Goal: Information Seeking & Learning: Learn about a topic

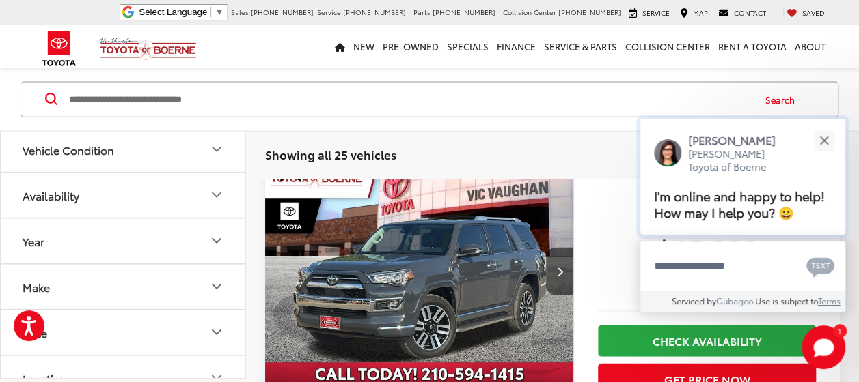
scroll to position [1460, 0]
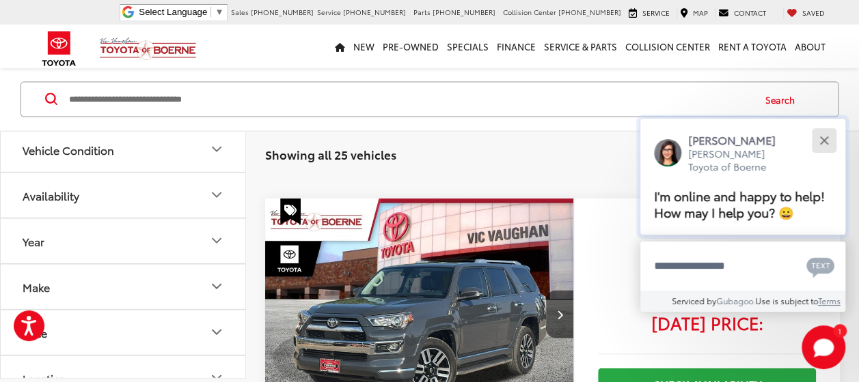
click at [824, 139] on div "Close" at bounding box center [823, 140] width 9 height 9
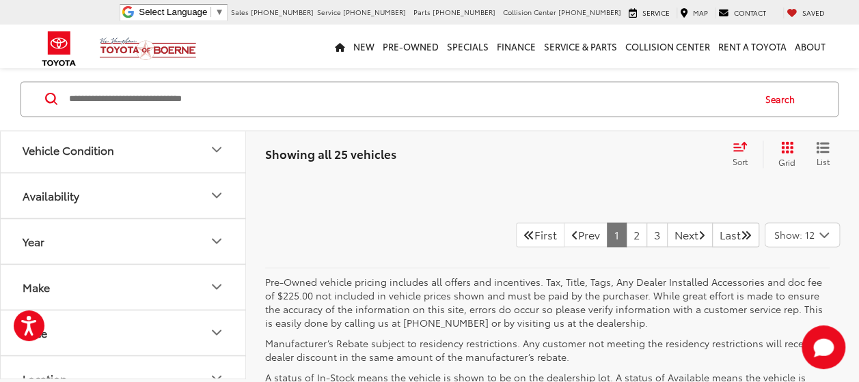
scroll to position [6079, 0]
click at [626, 223] on link "2" at bounding box center [636, 235] width 21 height 25
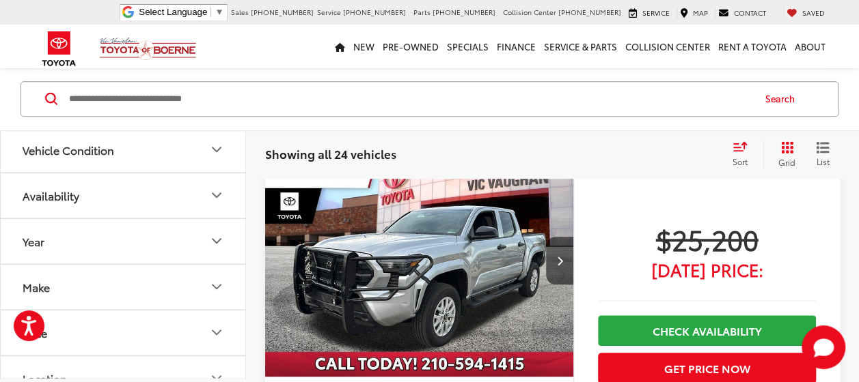
scroll to position [3160, 0]
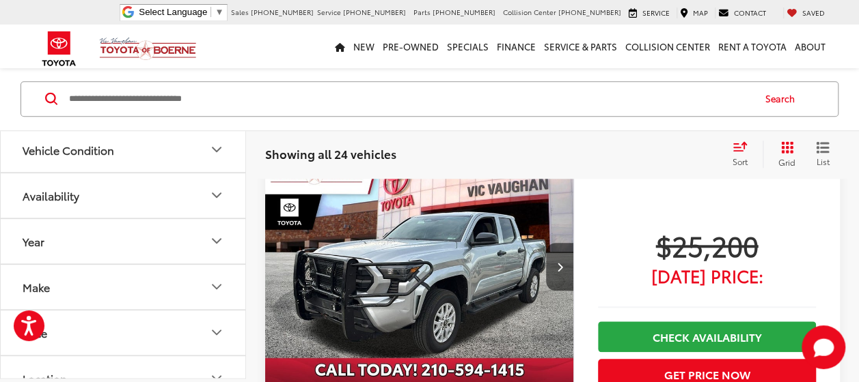
click at [475, 270] on img "2024 Toyota Tacoma SR 0" at bounding box center [419, 268] width 310 height 232
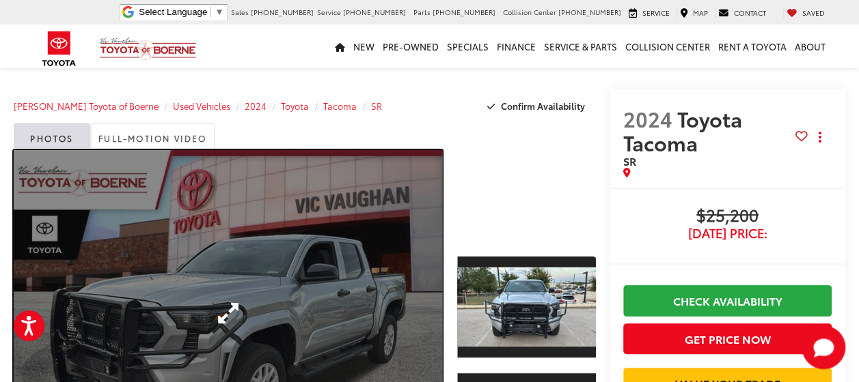
click at [344, 262] on link "Expand Photo 0" at bounding box center [228, 313] width 428 height 326
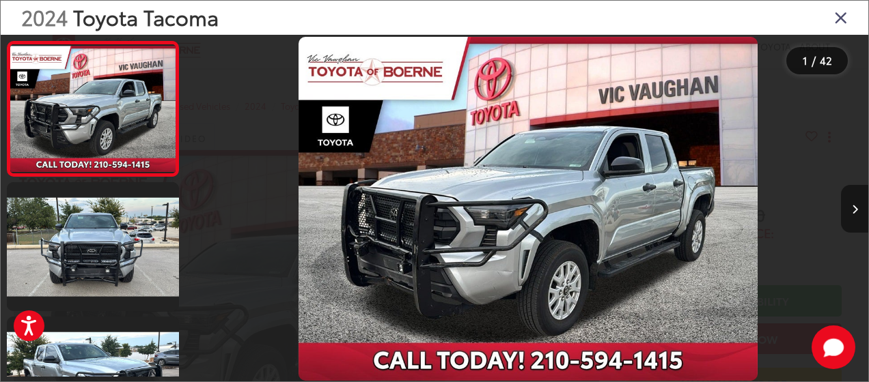
click at [854, 199] on button "Next image" at bounding box center [854, 209] width 27 height 48
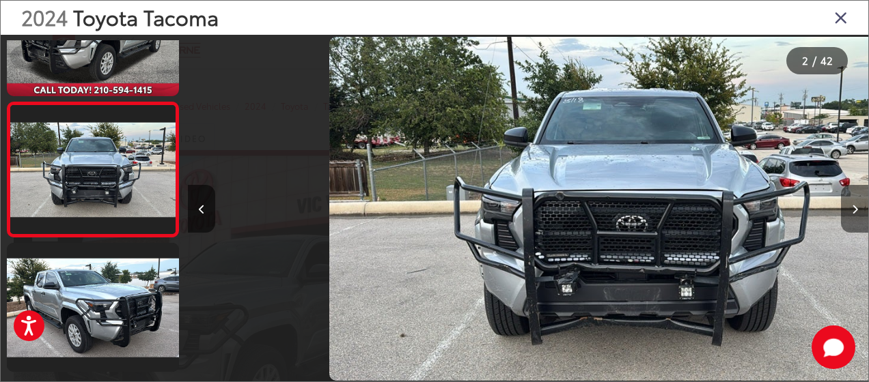
scroll to position [0, 680]
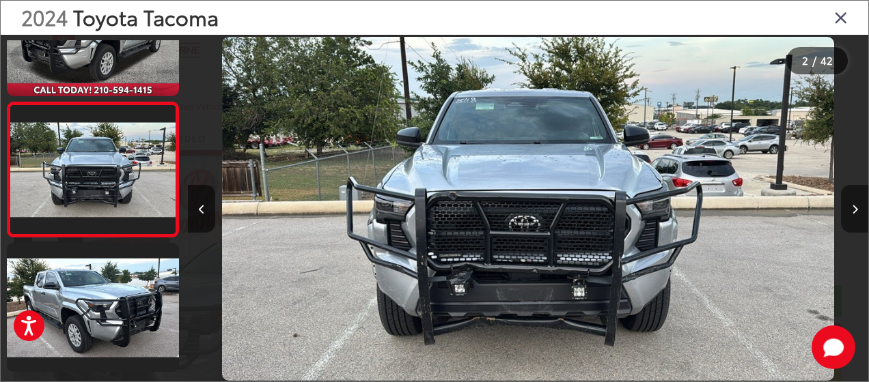
click at [854, 199] on button "Next image" at bounding box center [854, 209] width 27 height 48
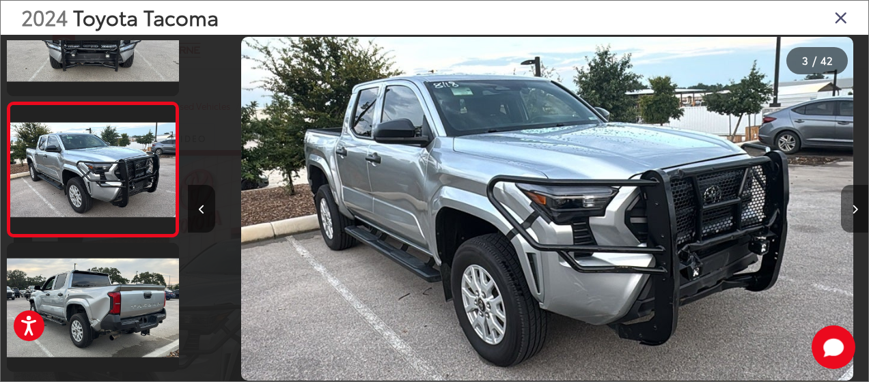
scroll to position [0, 1361]
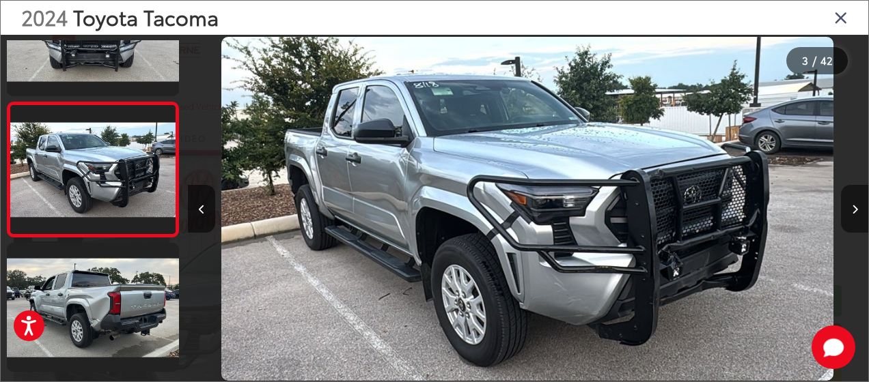
click at [854, 199] on button "Next image" at bounding box center [854, 209] width 27 height 48
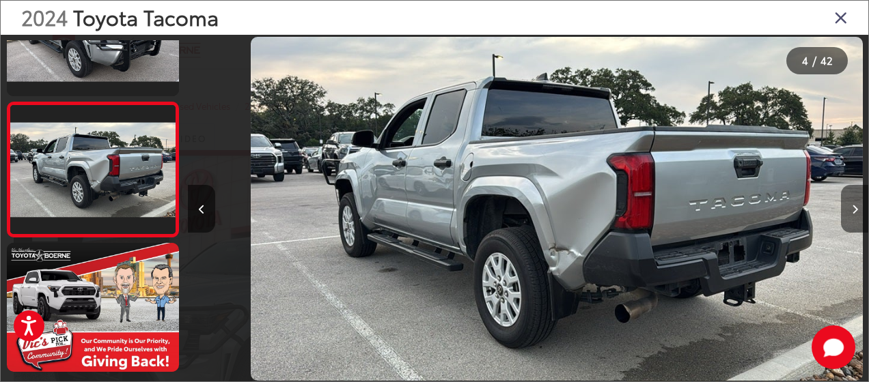
scroll to position [0, 2042]
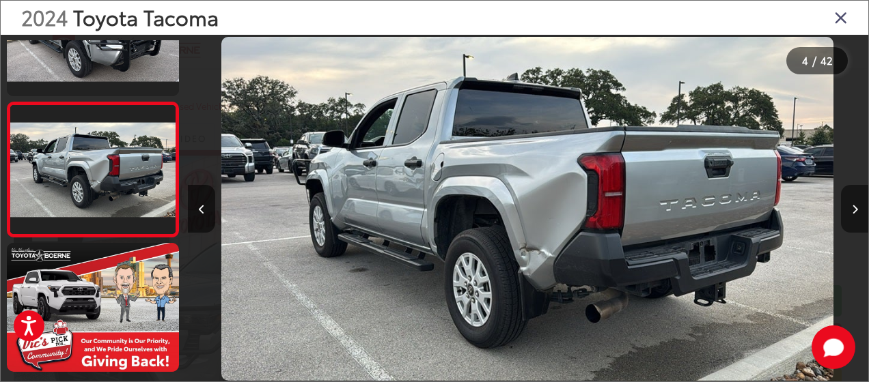
click at [854, 204] on button "Next image" at bounding box center [854, 209] width 27 height 48
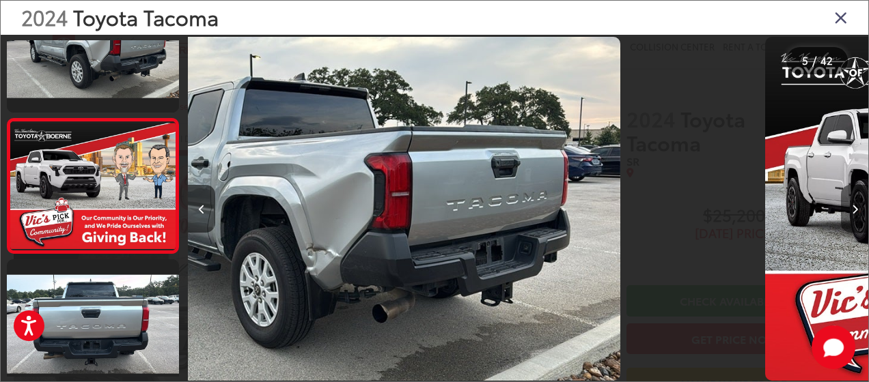
scroll to position [477, 0]
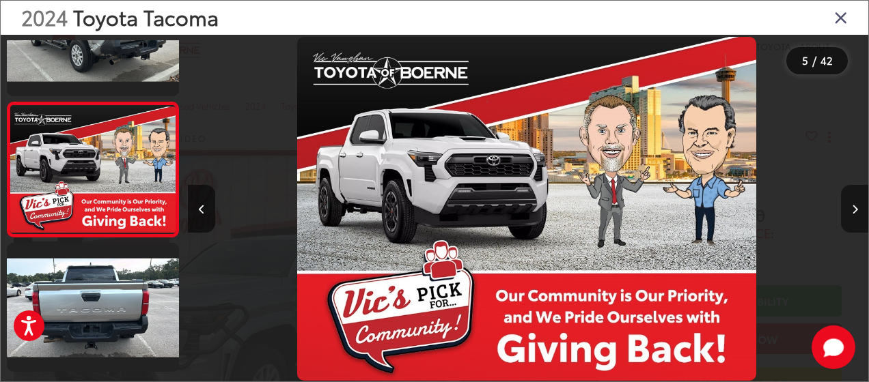
click at [854, 204] on button "Next image" at bounding box center [854, 209] width 27 height 48
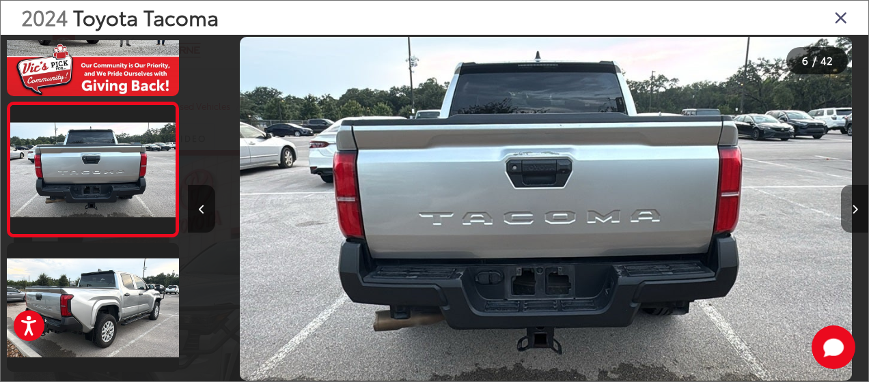
scroll to position [0, 3403]
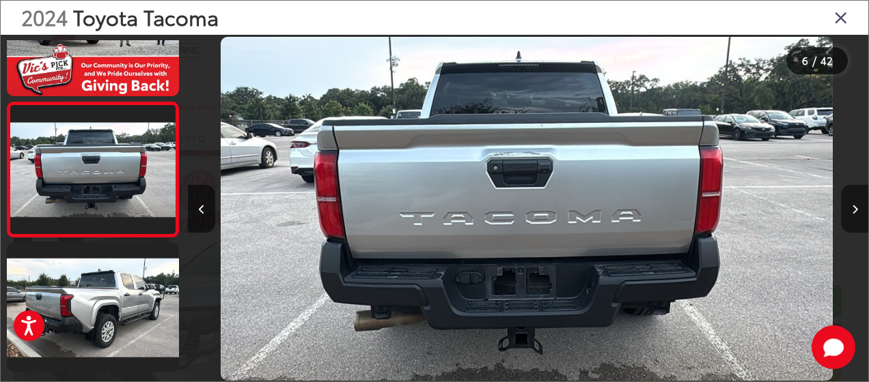
click at [854, 204] on button "Next image" at bounding box center [854, 209] width 27 height 48
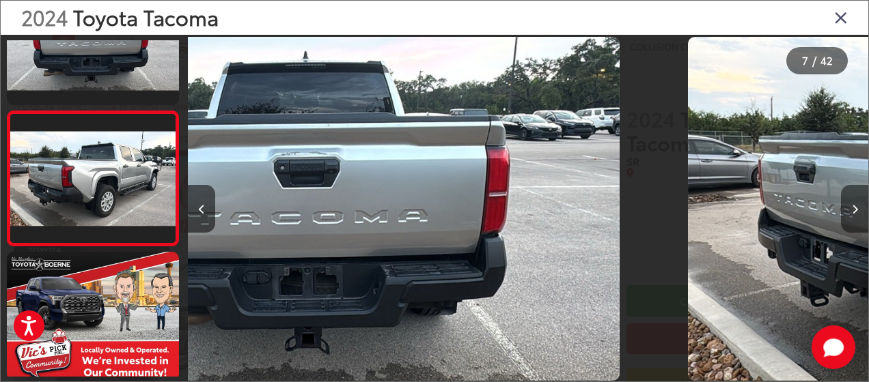
scroll to position [747, 0]
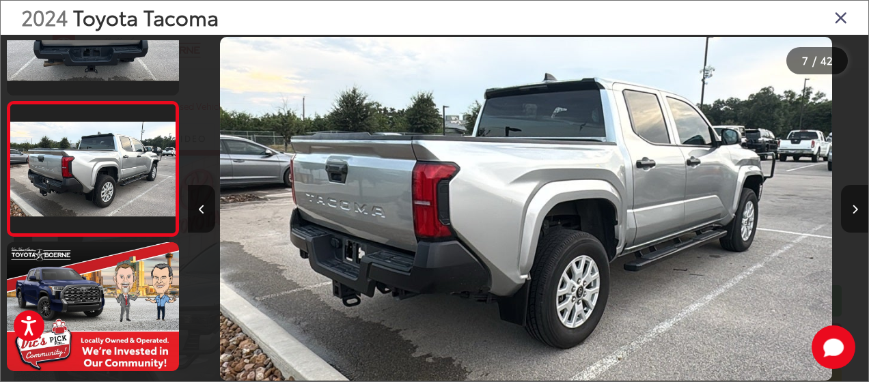
click at [854, 204] on button "Next image" at bounding box center [854, 209] width 27 height 48
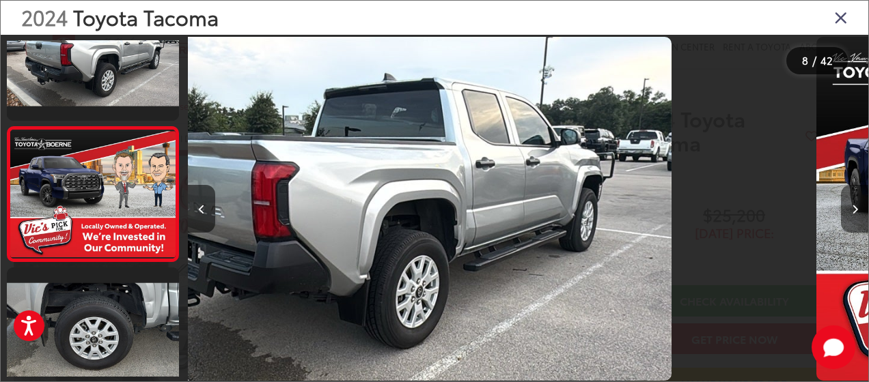
scroll to position [0, 0]
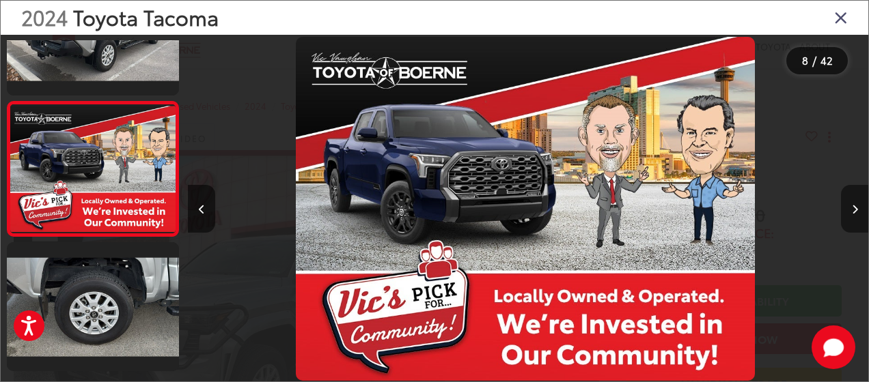
click at [854, 204] on button "Next image" at bounding box center [854, 209] width 27 height 48
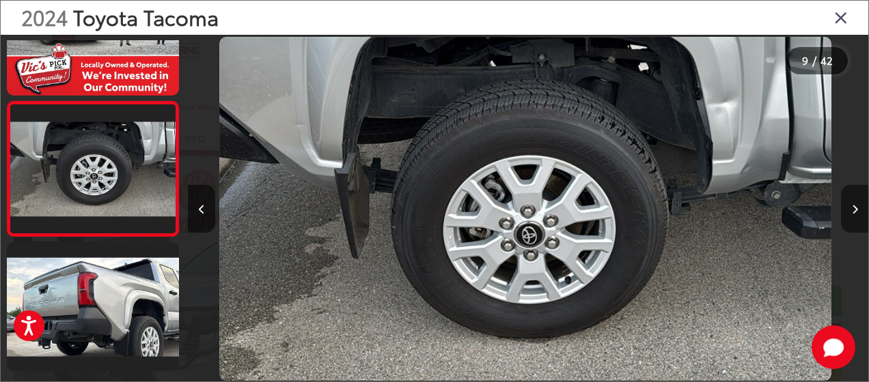
click at [854, 204] on button "Next image" at bounding box center [854, 209] width 27 height 48
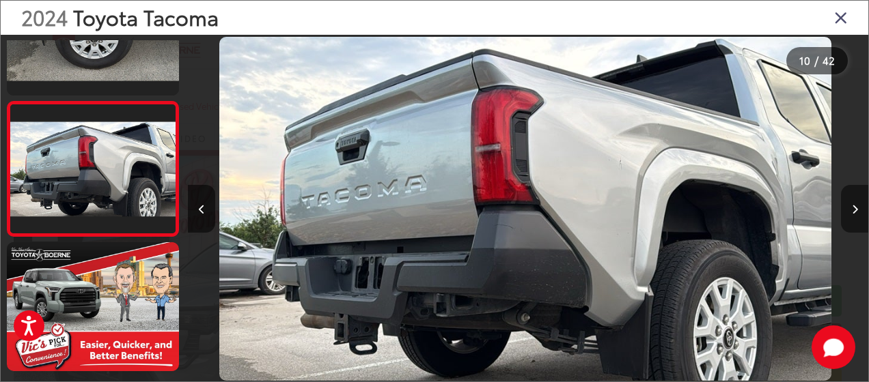
click at [854, 204] on button "Next image" at bounding box center [854, 209] width 27 height 48
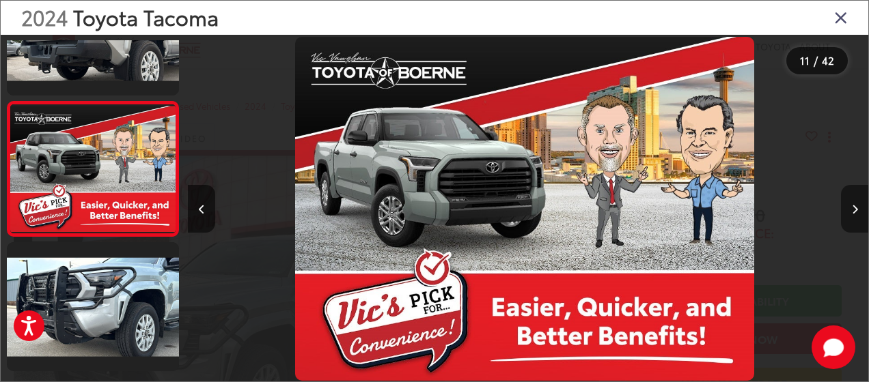
click at [854, 204] on button "Next image" at bounding box center [854, 209] width 27 height 48
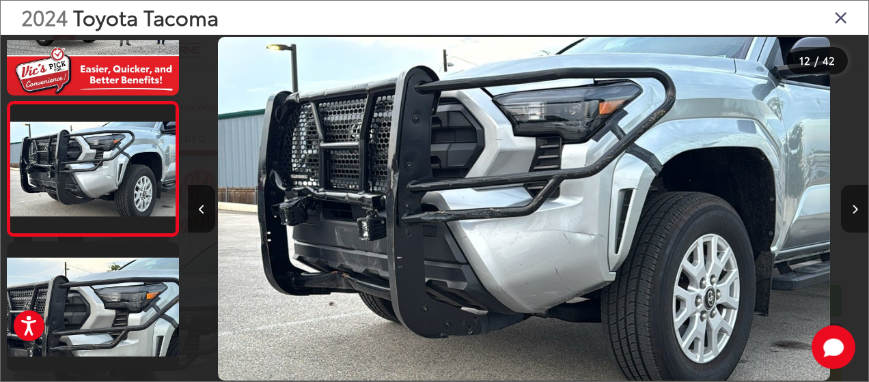
click at [854, 204] on button "Next image" at bounding box center [854, 209] width 27 height 48
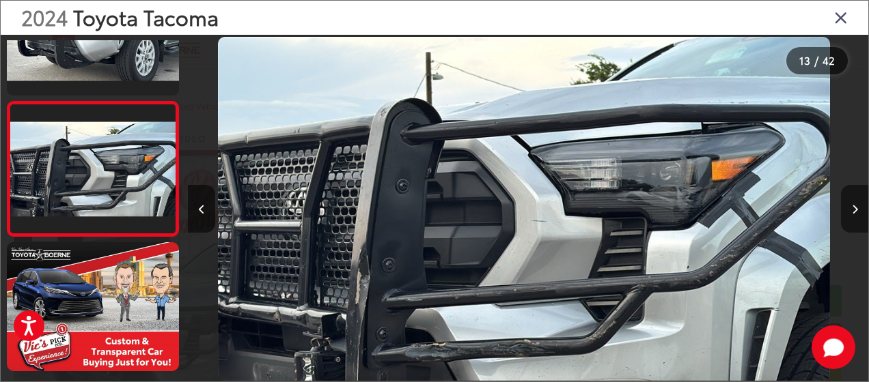
click at [854, 204] on button "Next image" at bounding box center [854, 209] width 27 height 48
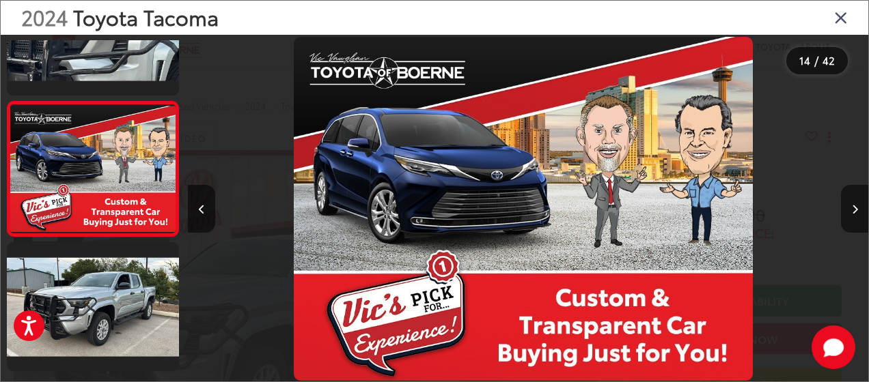
click at [833, 14] on div "2024 Toyota Tacoma" at bounding box center [434, 18] width 867 height 34
click at [839, 18] on icon "Close gallery" at bounding box center [841, 17] width 14 height 18
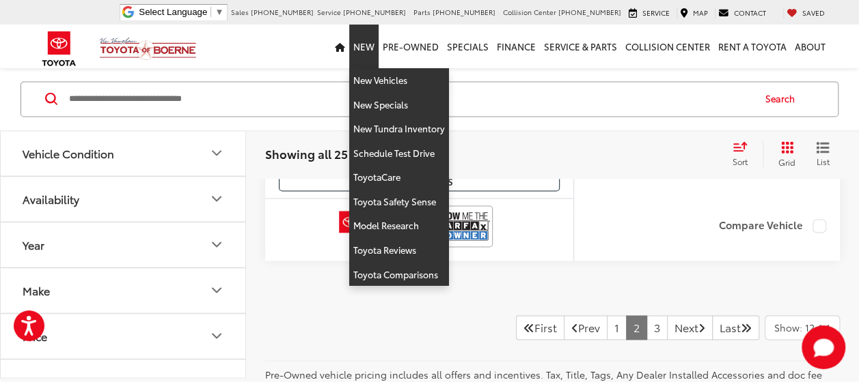
scroll to position [6032, 0]
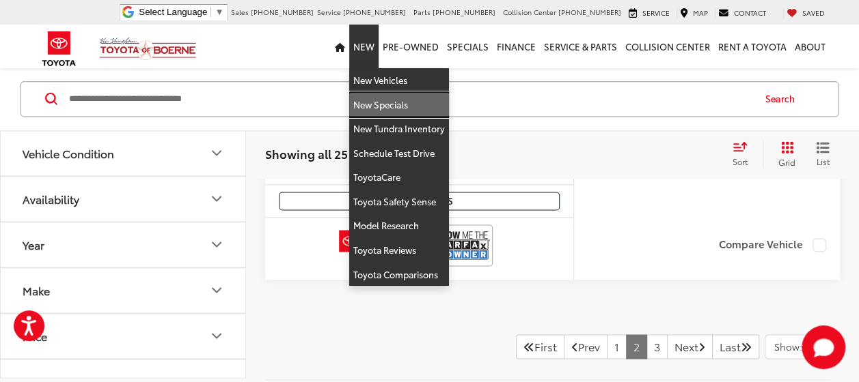
click at [391, 105] on link "New Specials" at bounding box center [399, 105] width 100 height 25
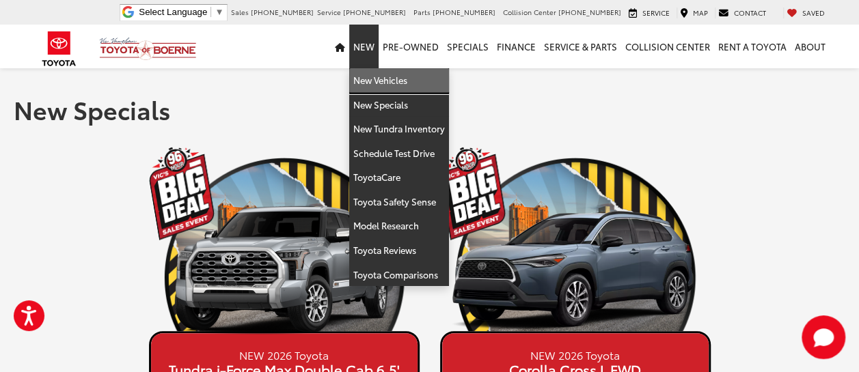
click at [377, 76] on link "New Vehicles" at bounding box center [399, 80] width 100 height 25
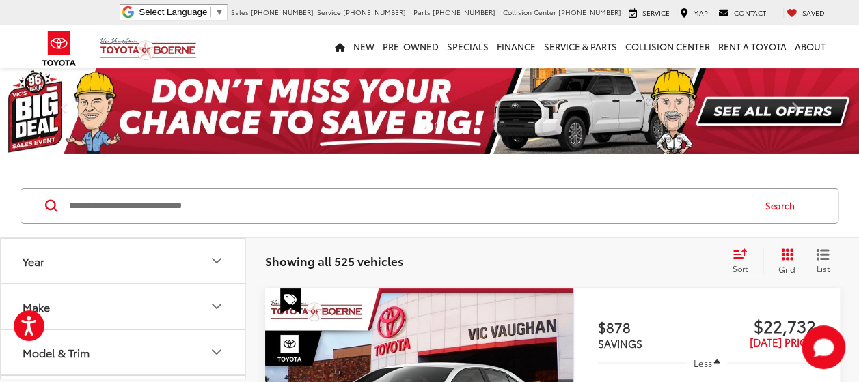
scroll to position [68, 0]
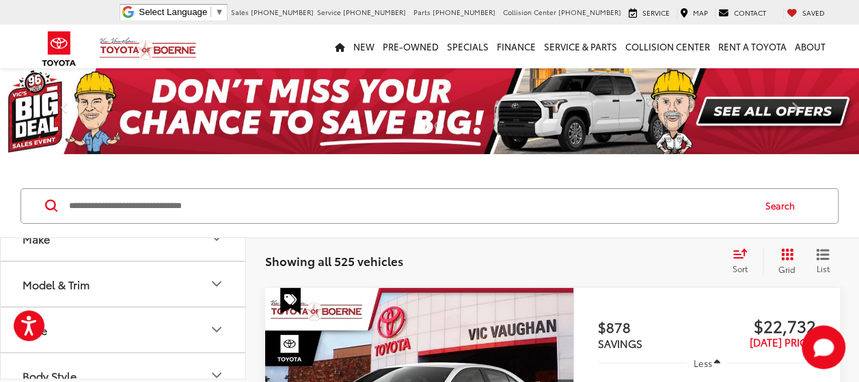
click at [214, 280] on icon "Model & Trim" at bounding box center [216, 284] width 16 height 16
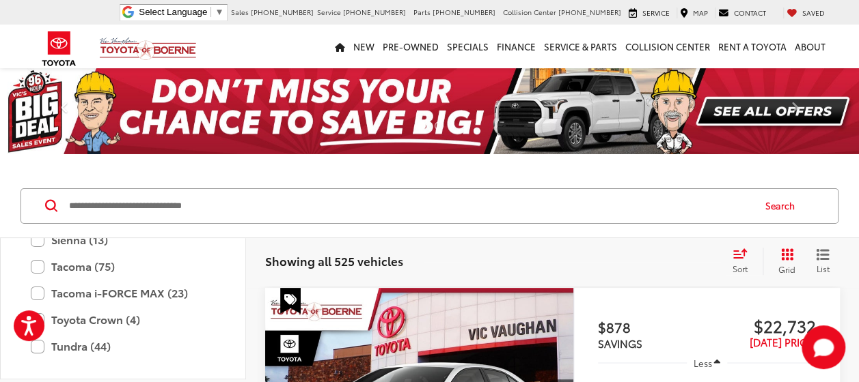
scroll to position [607, 0]
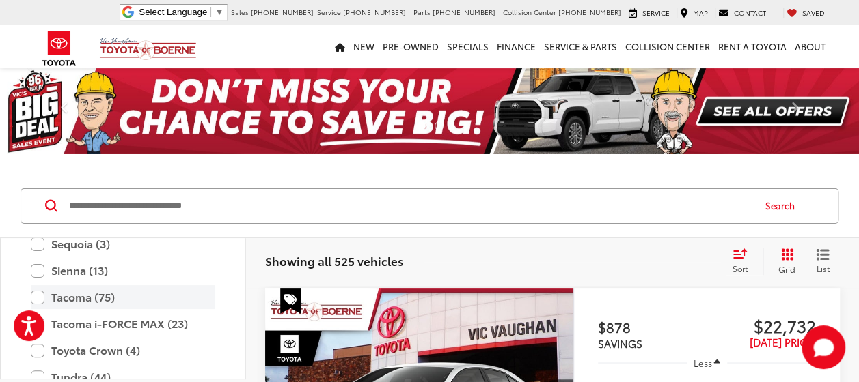
click at [37, 292] on label "Tacoma (75)" at bounding box center [123, 298] width 184 height 24
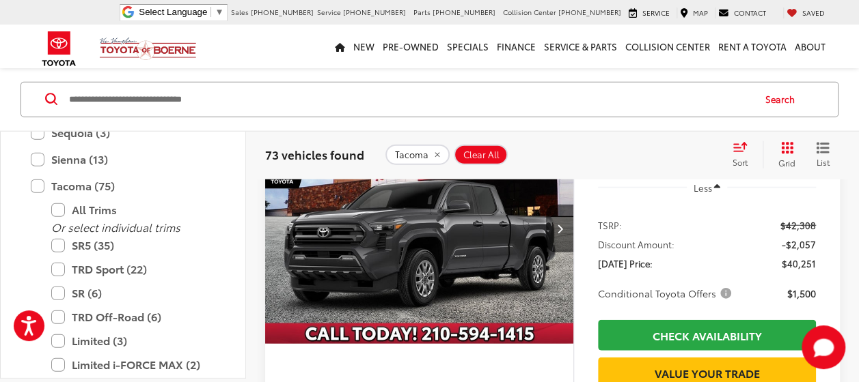
scroll to position [4166, 0]
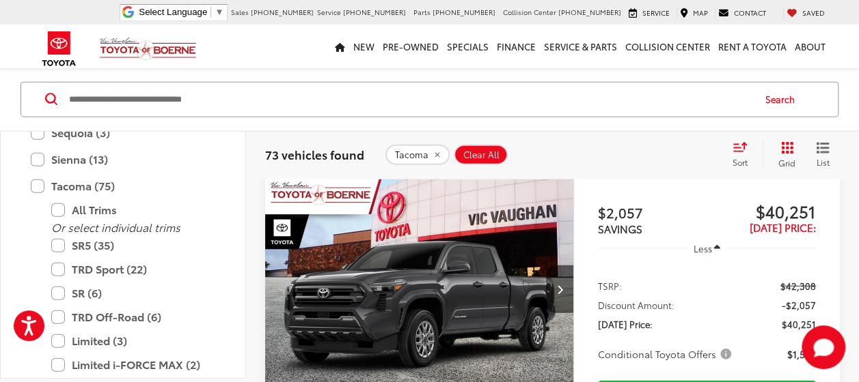
click at [466, 290] on img "2025 Toyota Tacoma SR5 0" at bounding box center [419, 289] width 310 height 232
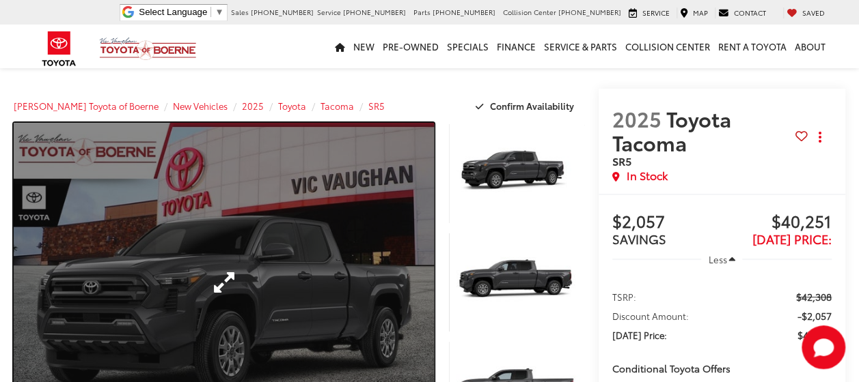
click at [321, 276] on link "Expand Photo 0" at bounding box center [224, 283] width 420 height 320
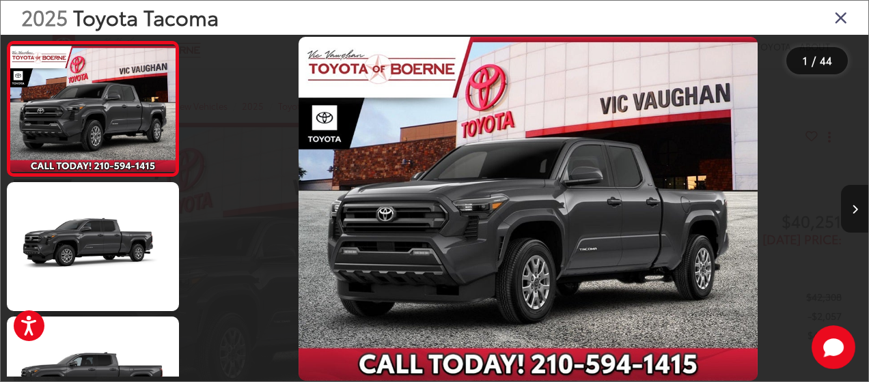
click at [852, 206] on icon "Next image" at bounding box center [855, 210] width 6 height 10
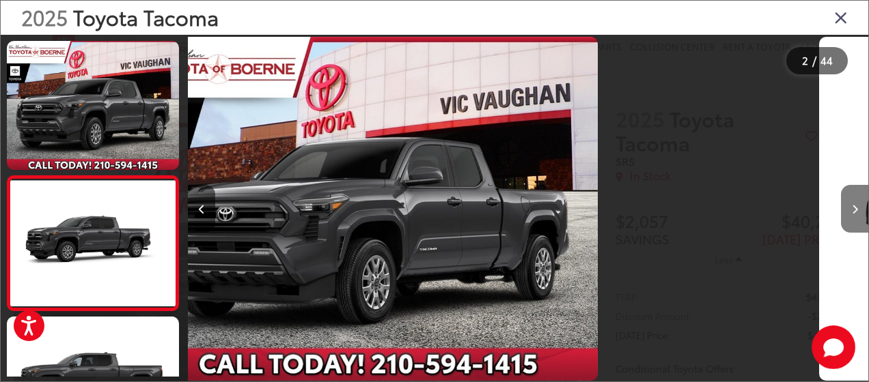
scroll to position [74, 0]
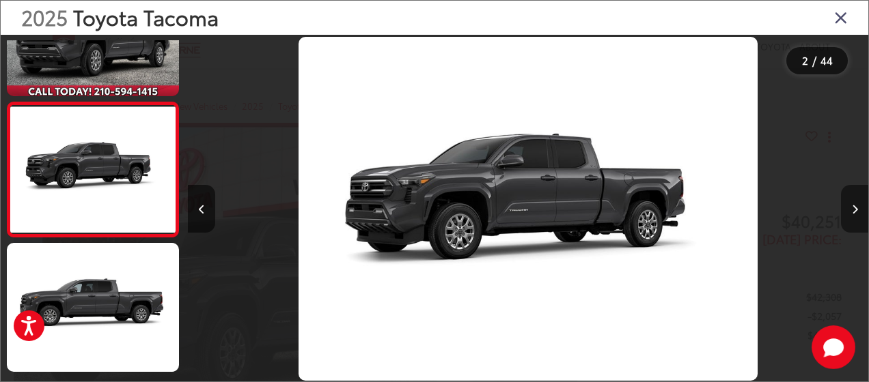
click at [852, 206] on icon "Next image" at bounding box center [855, 210] width 6 height 10
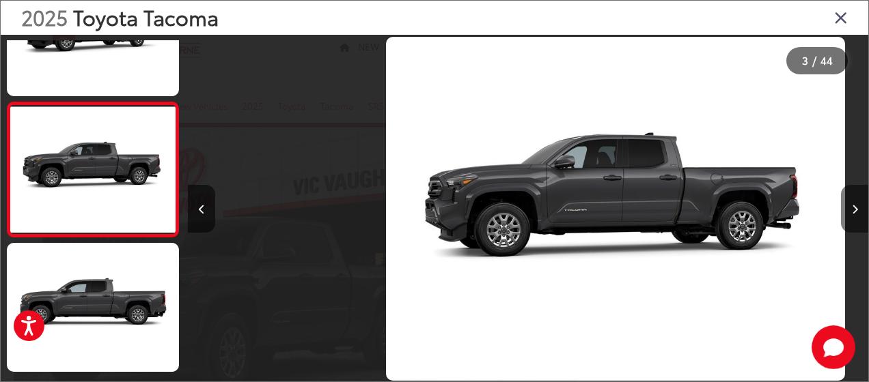
scroll to position [0, 1361]
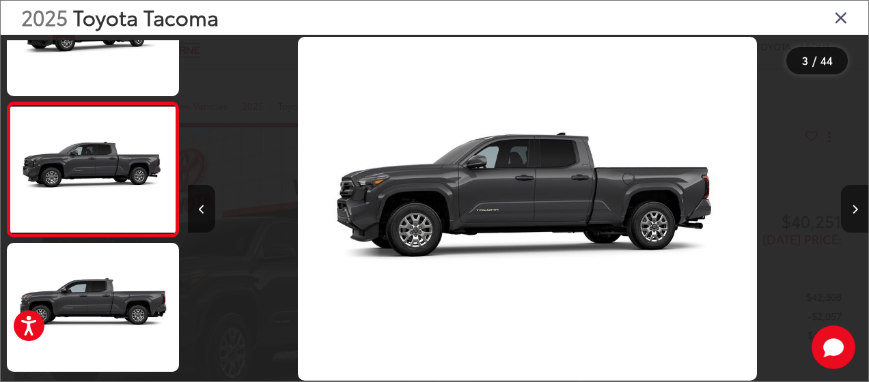
click at [852, 206] on icon "Next image" at bounding box center [855, 210] width 6 height 10
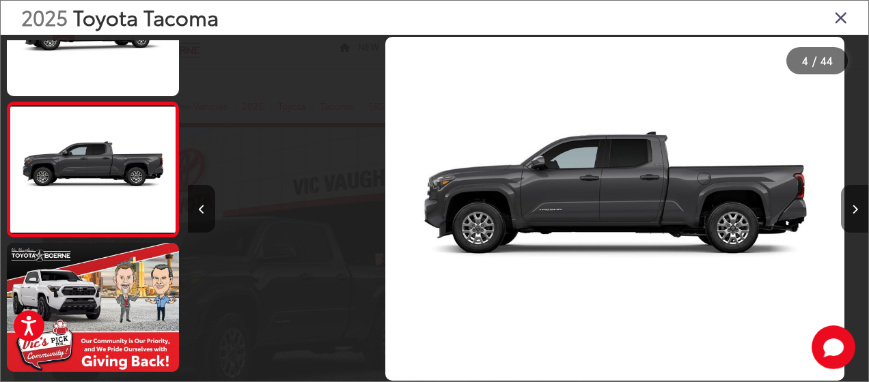
scroll to position [0, 2042]
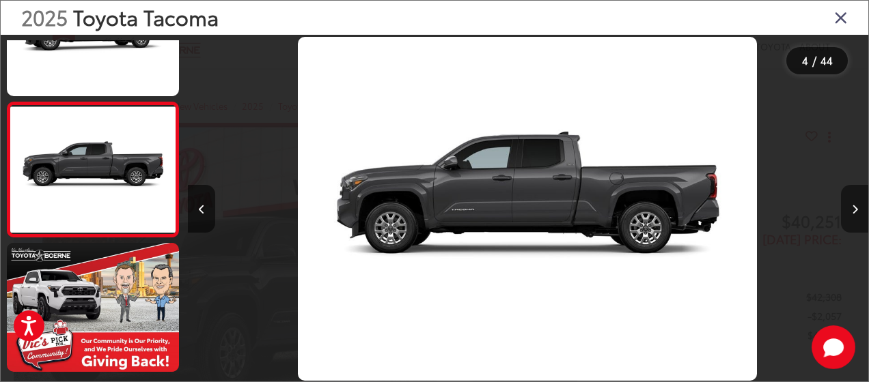
click at [852, 206] on icon "Next image" at bounding box center [855, 210] width 6 height 10
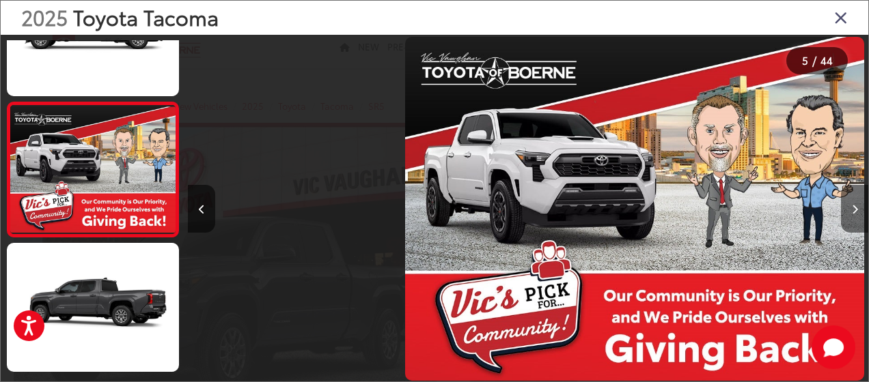
scroll to position [0, 2723]
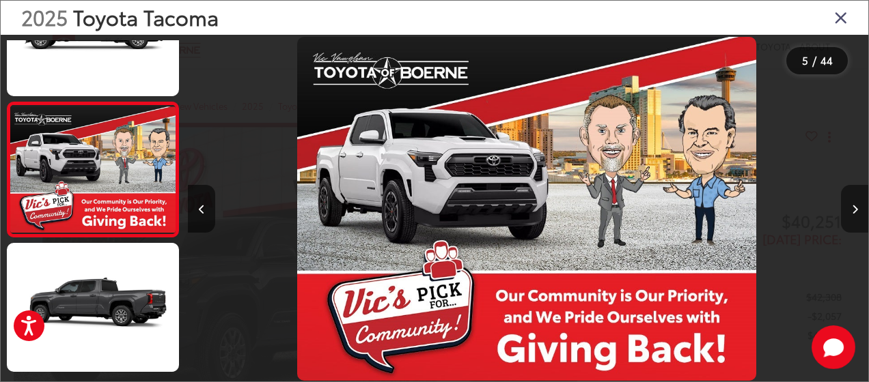
click at [854, 200] on button "Next image" at bounding box center [854, 209] width 27 height 48
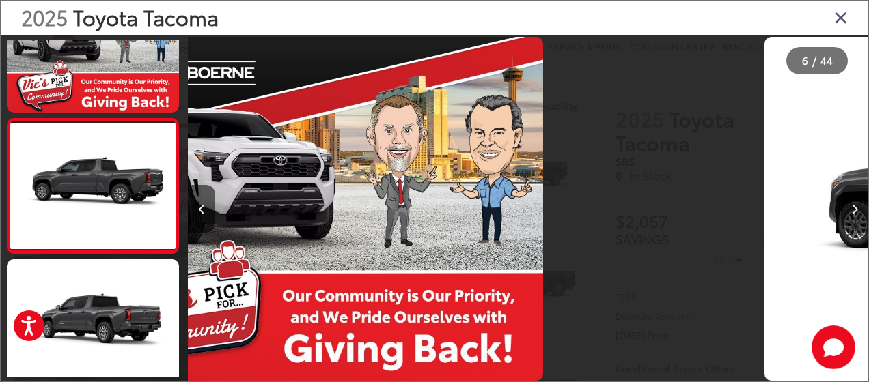
scroll to position [612, 0]
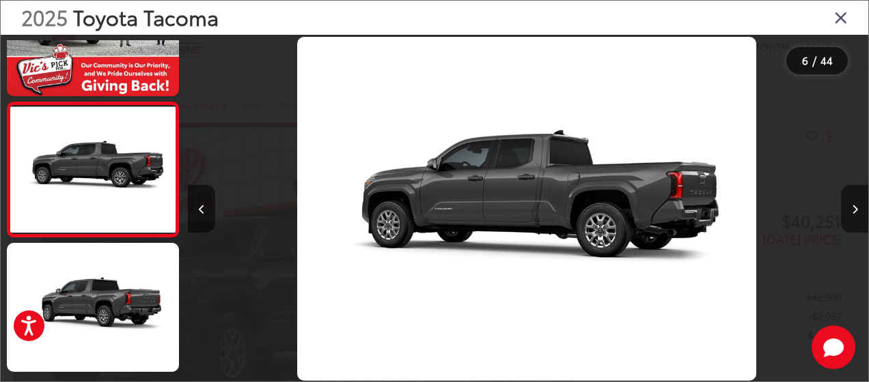
click at [854, 200] on button "Next image" at bounding box center [854, 209] width 27 height 48
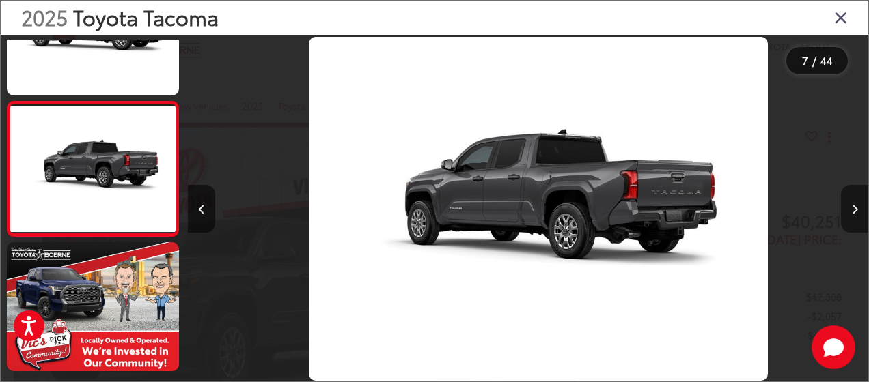
scroll to position [0, 4084]
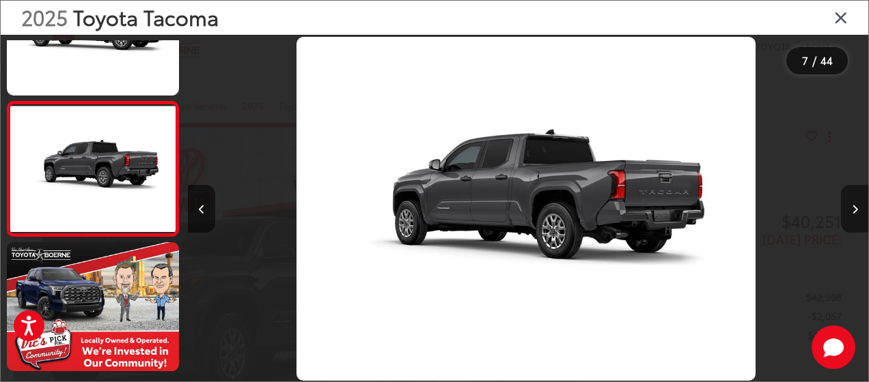
click at [854, 200] on button "Next image" at bounding box center [854, 209] width 27 height 48
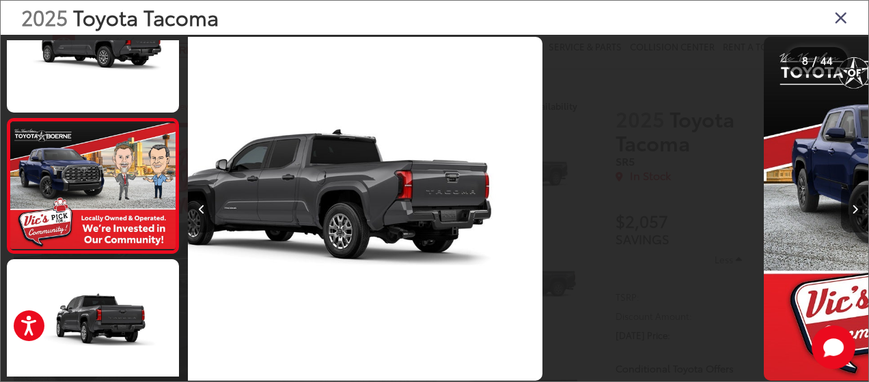
scroll to position [882, 0]
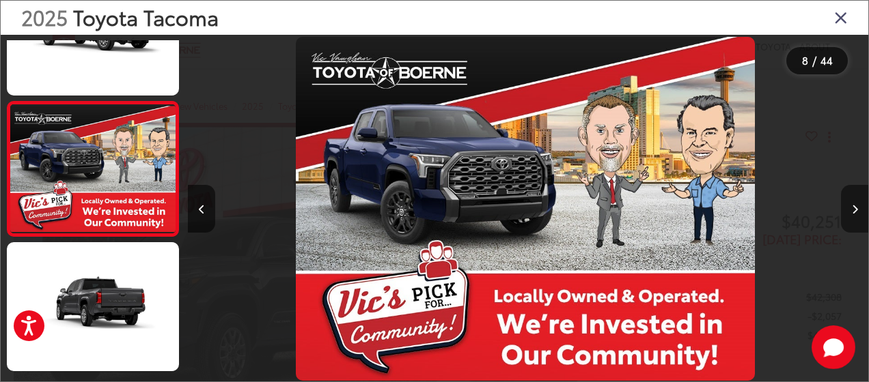
click at [854, 200] on button "Next image" at bounding box center [854, 209] width 27 height 48
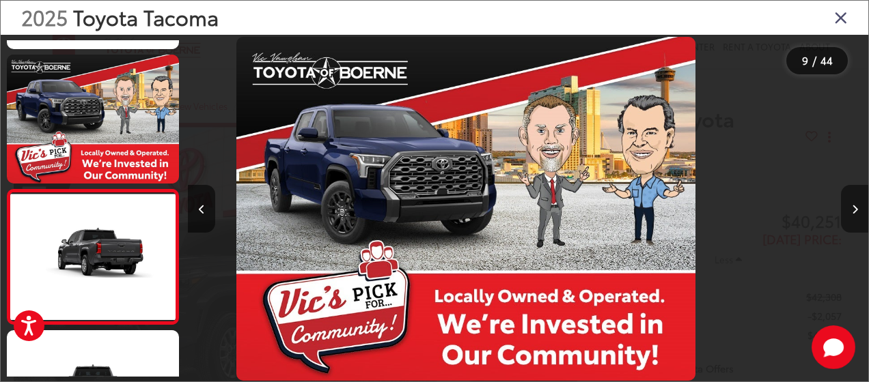
scroll to position [0, 0]
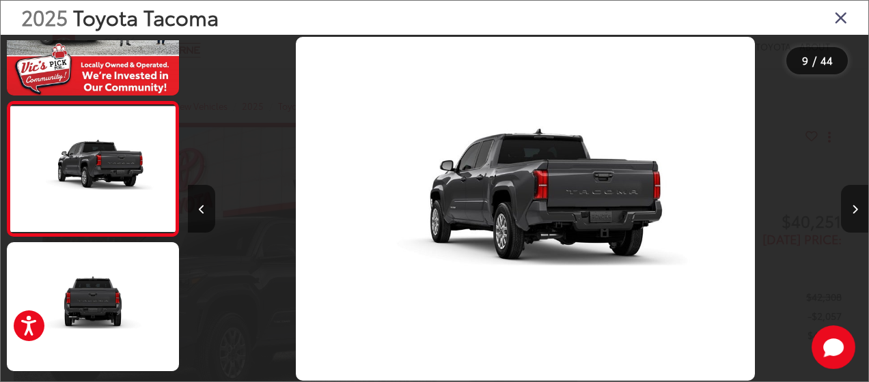
click at [854, 200] on button "Next image" at bounding box center [854, 209] width 27 height 48
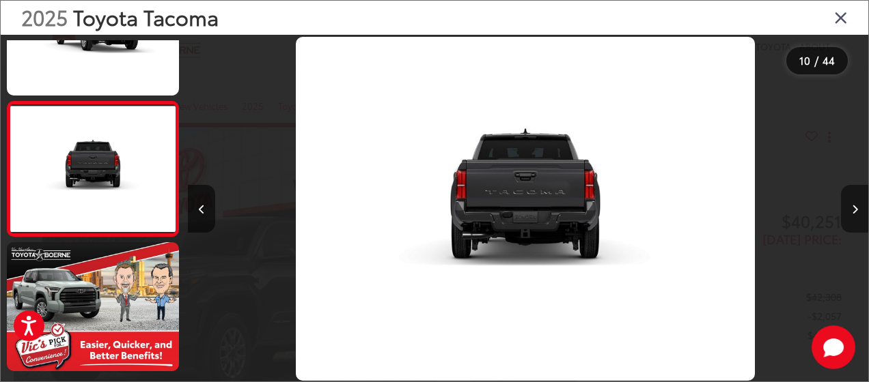
click at [854, 200] on button "Next image" at bounding box center [854, 209] width 27 height 48
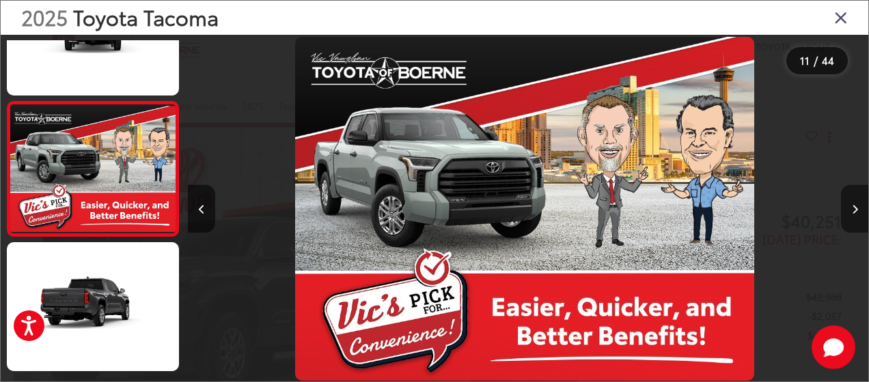
click at [854, 200] on button "Next image" at bounding box center [854, 209] width 27 height 48
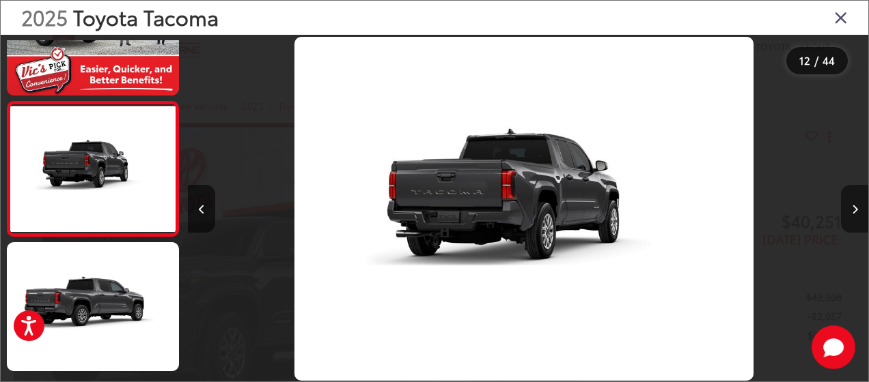
click at [854, 200] on button "Next image" at bounding box center [854, 209] width 27 height 48
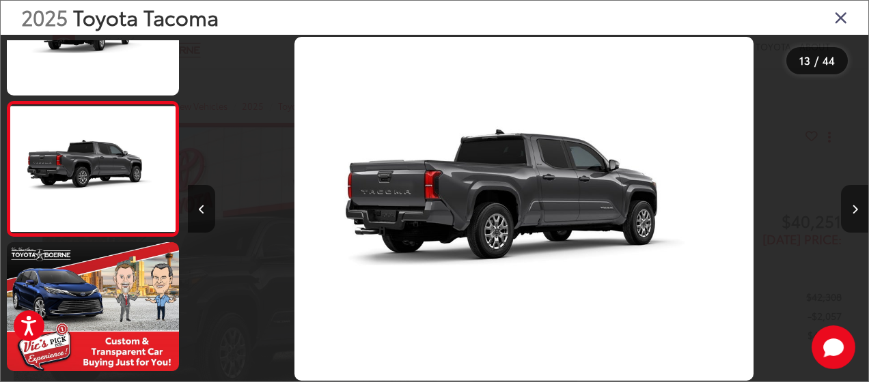
click at [854, 200] on button "Next image" at bounding box center [854, 209] width 27 height 48
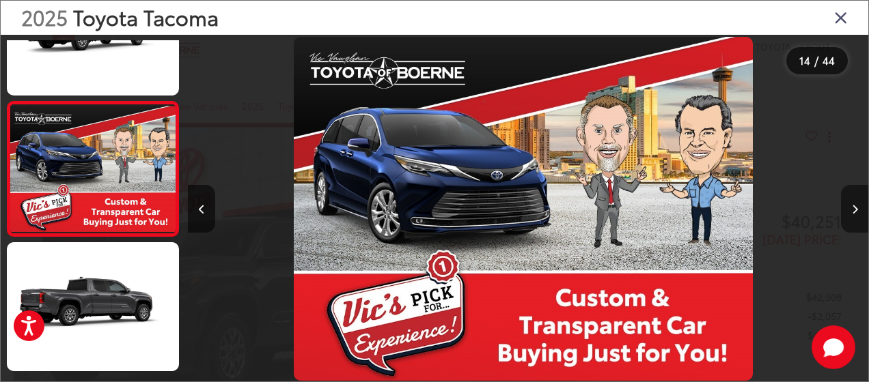
click at [854, 200] on button "Next image" at bounding box center [854, 209] width 27 height 48
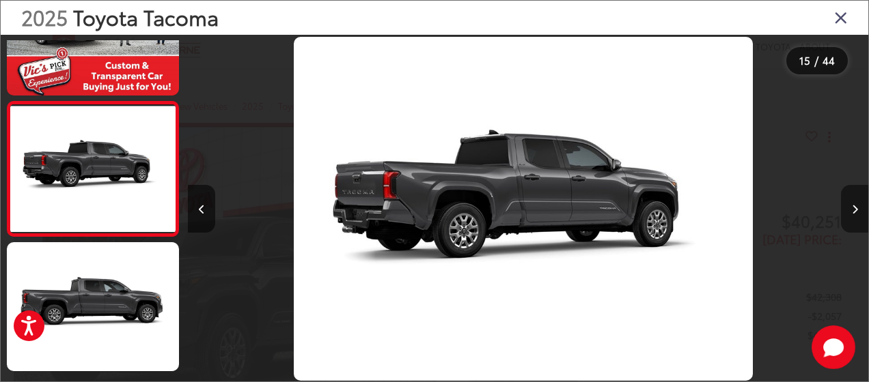
click at [854, 200] on button "Next image" at bounding box center [854, 209] width 27 height 48
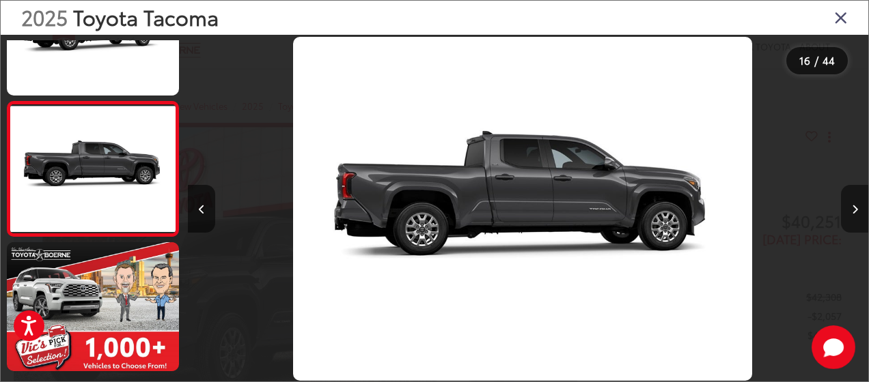
click at [854, 200] on button "Next image" at bounding box center [854, 209] width 27 height 48
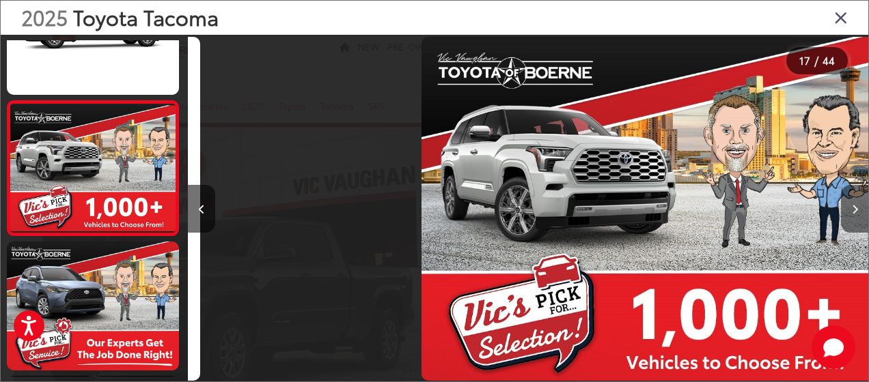
scroll to position [0, 10890]
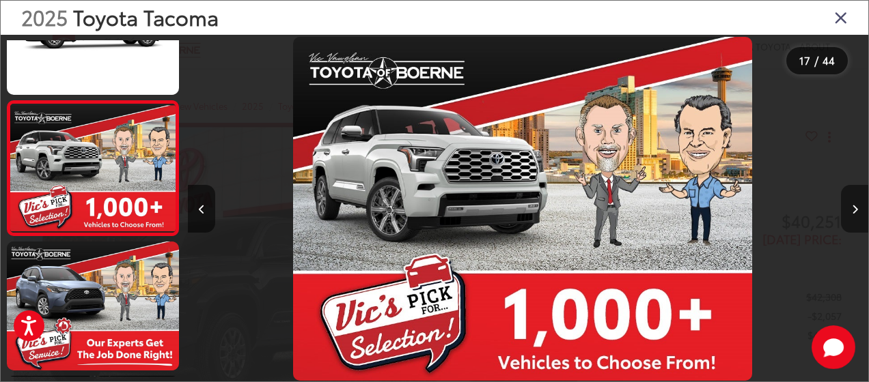
click at [854, 200] on button "Next image" at bounding box center [854, 209] width 27 height 48
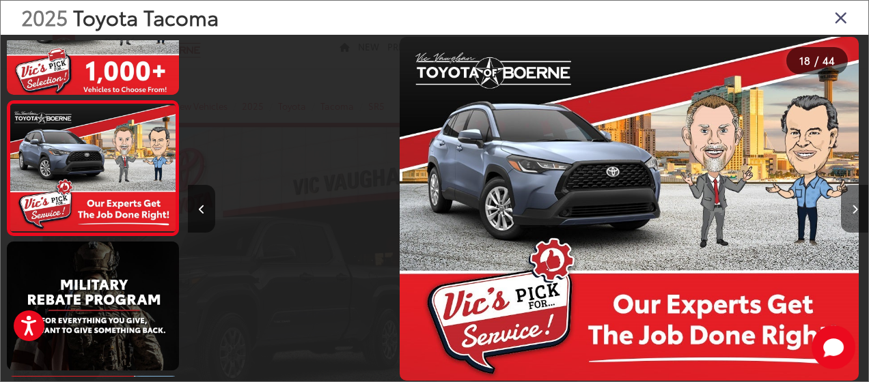
scroll to position [0, 11571]
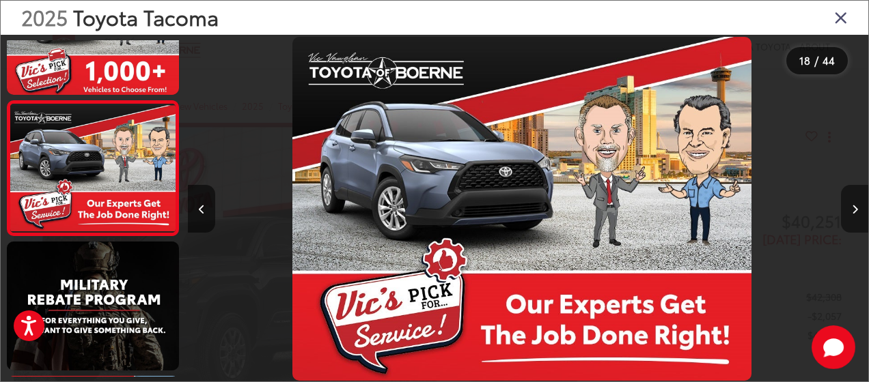
click at [854, 200] on button "Next image" at bounding box center [854, 209] width 27 height 48
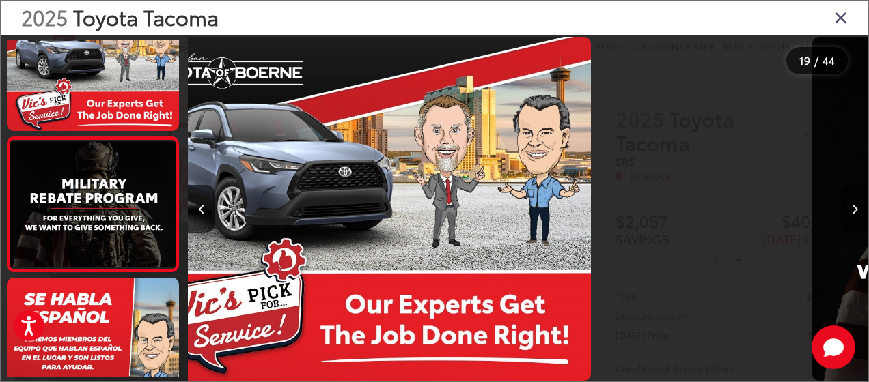
scroll to position [2363, 0]
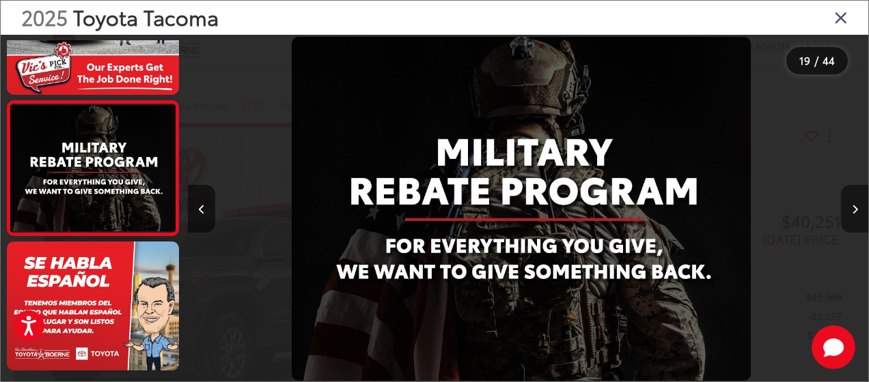
click at [854, 200] on button "Next image" at bounding box center [854, 209] width 27 height 48
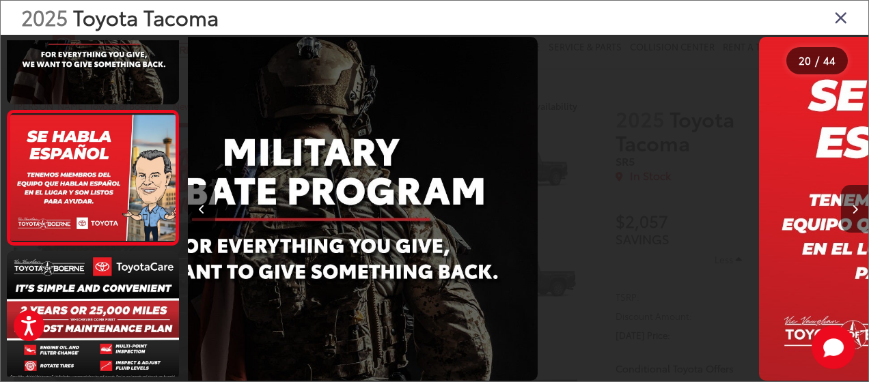
scroll to position [2497, 0]
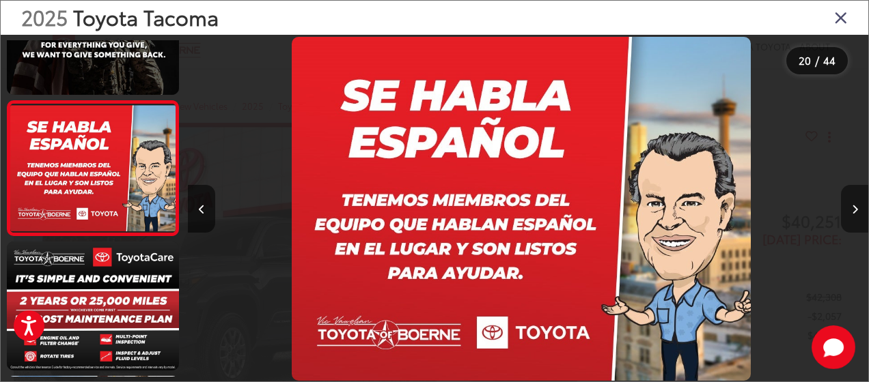
click at [854, 200] on button "Next image" at bounding box center [854, 209] width 27 height 48
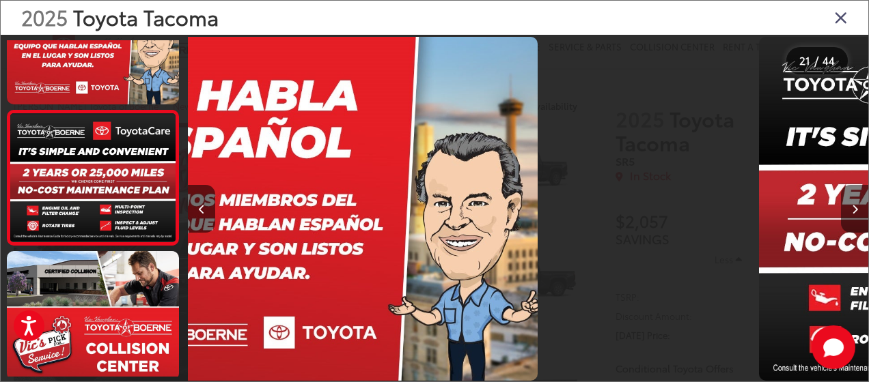
scroll to position [2632, 0]
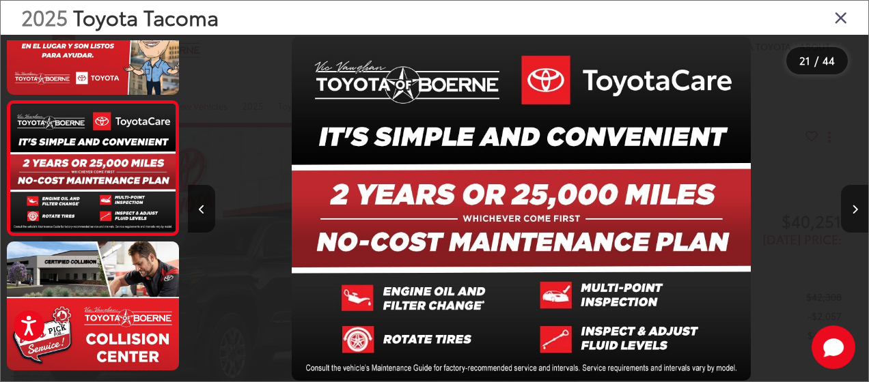
click at [854, 200] on button "Next image" at bounding box center [854, 209] width 27 height 48
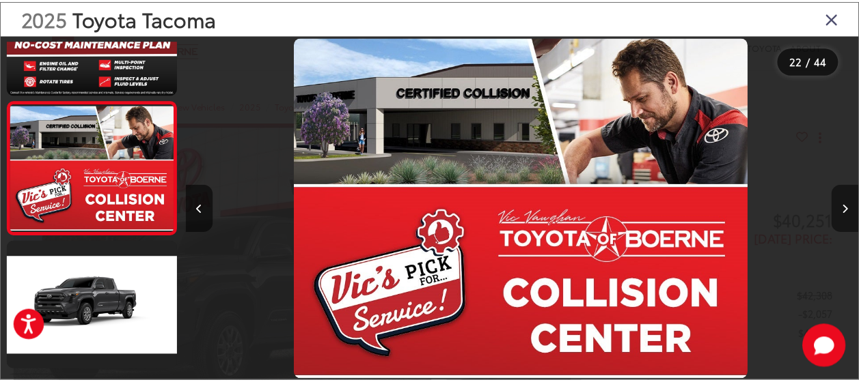
scroll to position [0, 14294]
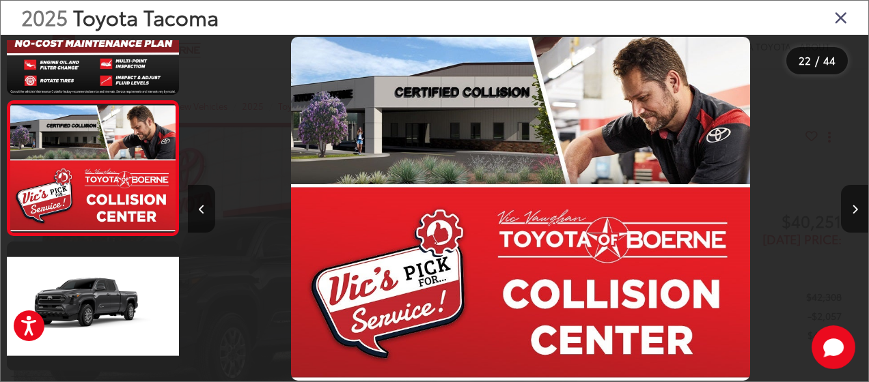
click at [838, 16] on icon "Close gallery" at bounding box center [841, 17] width 14 height 18
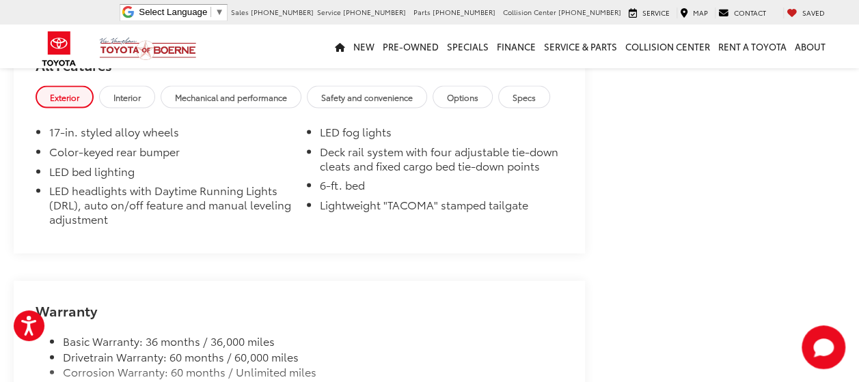
scroll to position [1366, 0]
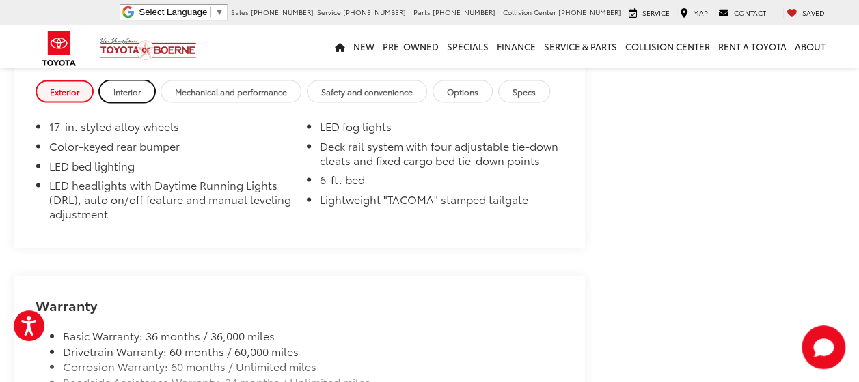
click at [127, 98] on span "Interior" at bounding box center [126, 92] width 27 height 12
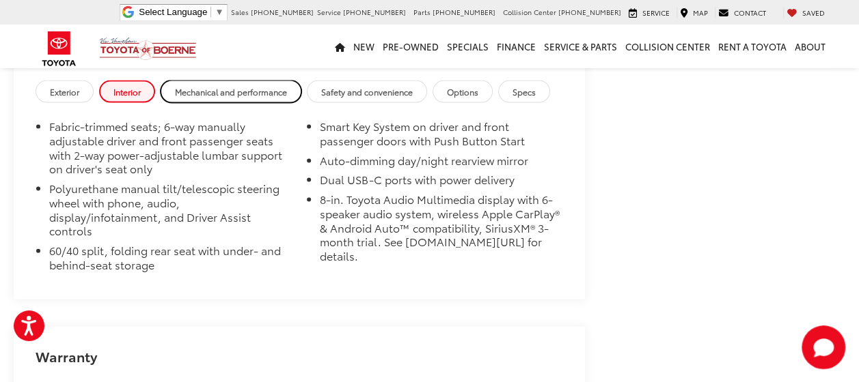
click at [250, 98] on span "Mechanical and performance" at bounding box center [231, 92] width 112 height 12
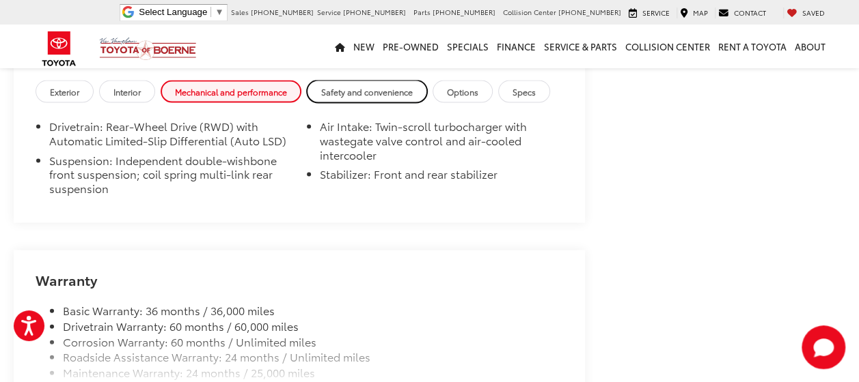
click at [373, 98] on span "Safety and convenience" at bounding box center [367, 92] width 92 height 12
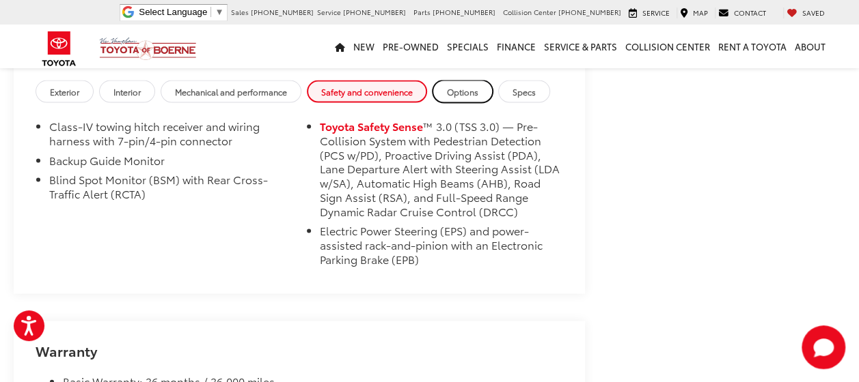
click at [462, 98] on span "Options" at bounding box center [462, 92] width 31 height 12
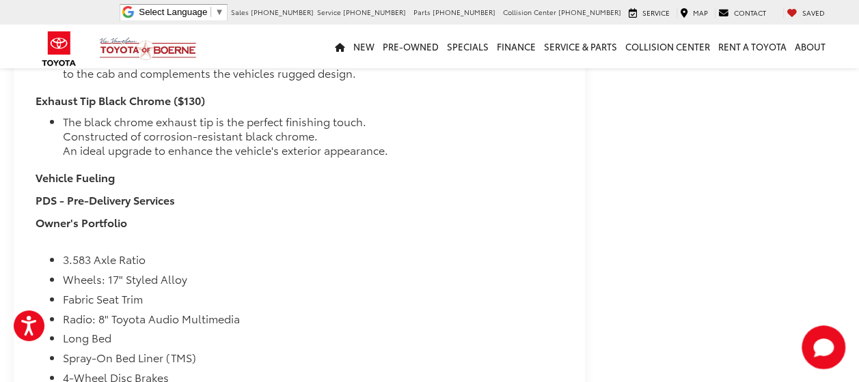
scroll to position [2117, 0]
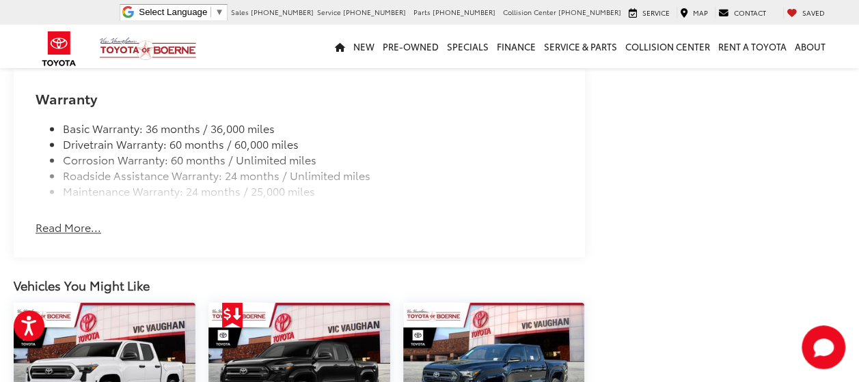
click at [74, 236] on button "Read More..." at bounding box center [69, 228] width 66 height 16
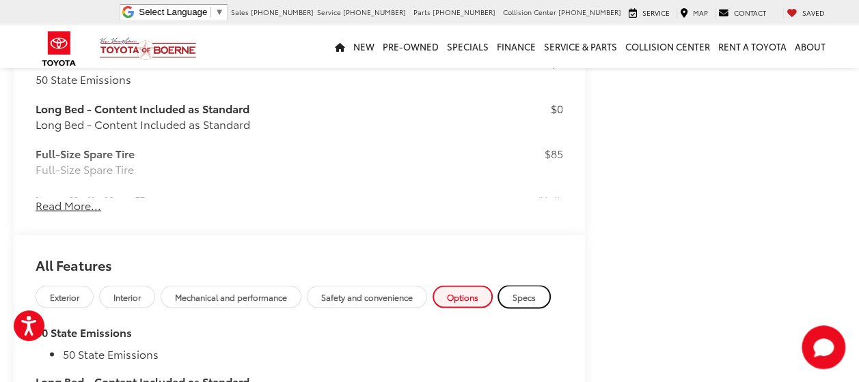
click at [526, 303] on span "Specs" at bounding box center [523, 297] width 23 height 12
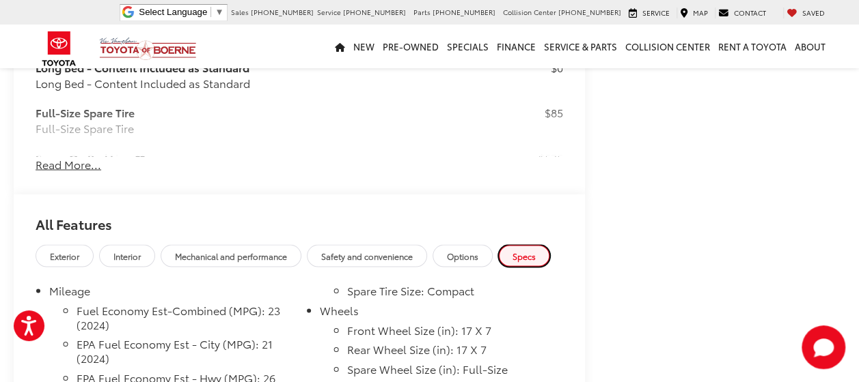
scroll to position [1229, 0]
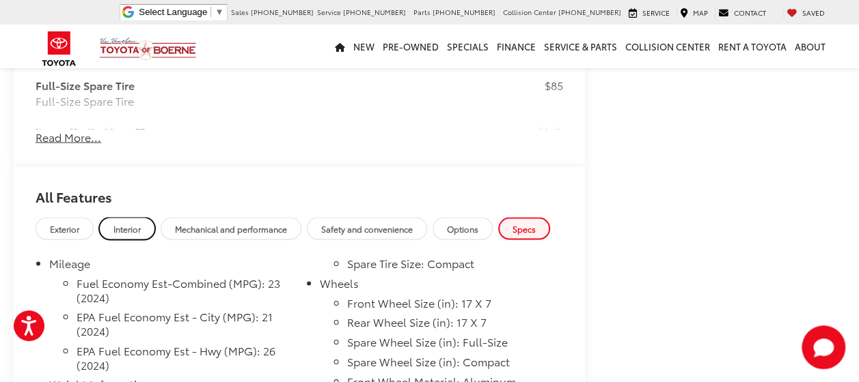
click at [134, 240] on link "Interior" at bounding box center [127, 228] width 56 height 23
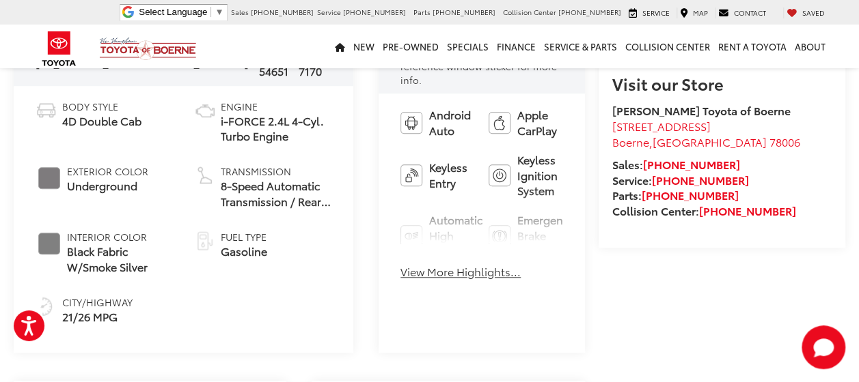
scroll to position [546, 0]
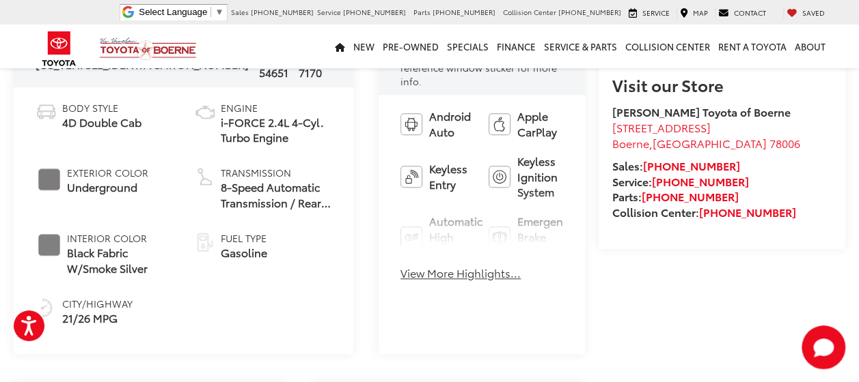
click at [400, 266] on button "View More Highlights..." at bounding box center [460, 274] width 120 height 16
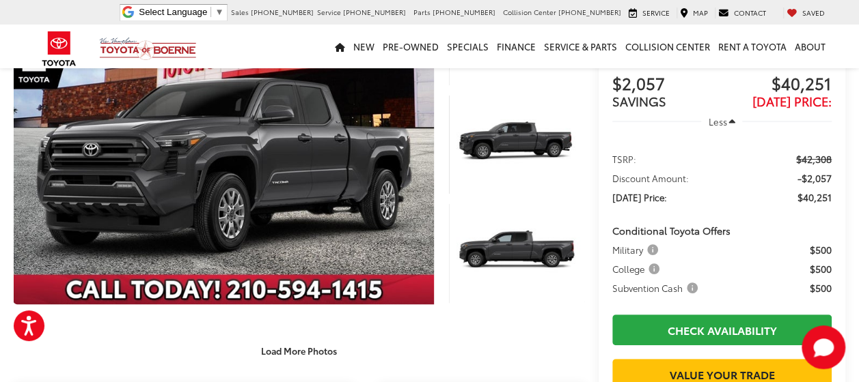
scroll to position [205, 0]
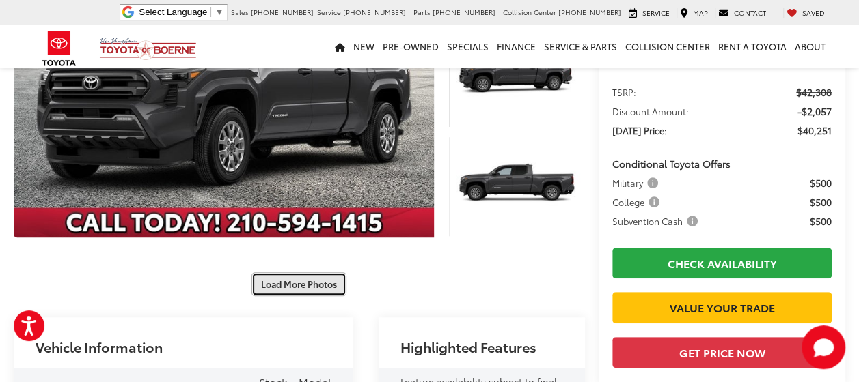
click at [320, 286] on button "Load More Photos" at bounding box center [298, 285] width 95 height 24
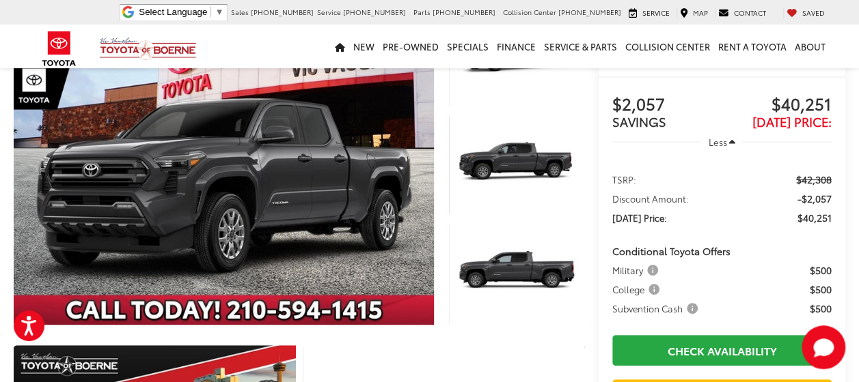
scroll to position [68, 0]
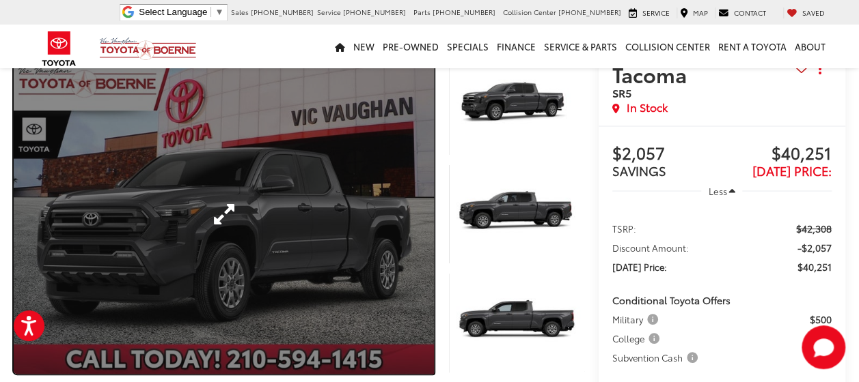
click at [301, 219] on link "Expand Photo 0" at bounding box center [224, 215] width 420 height 320
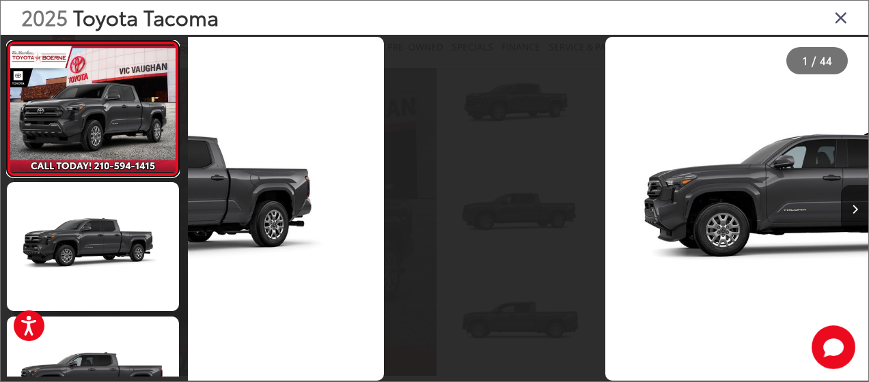
scroll to position [0, 0]
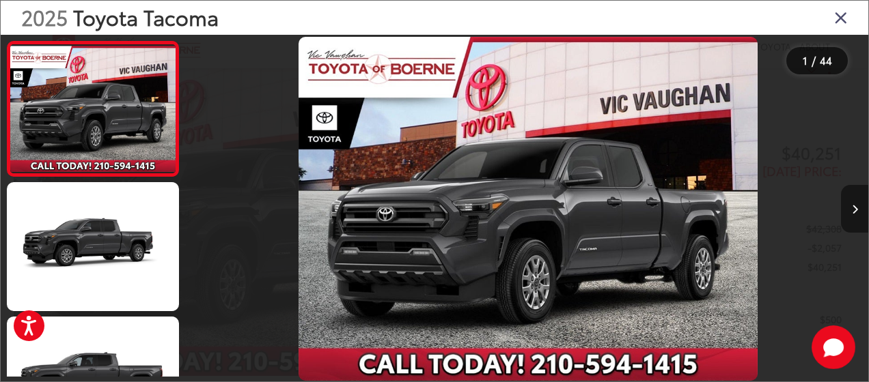
click at [856, 204] on button "Next image" at bounding box center [854, 209] width 27 height 48
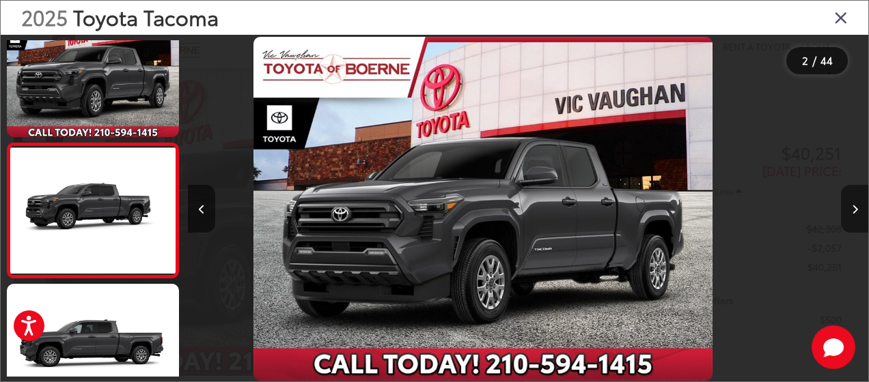
scroll to position [74, 0]
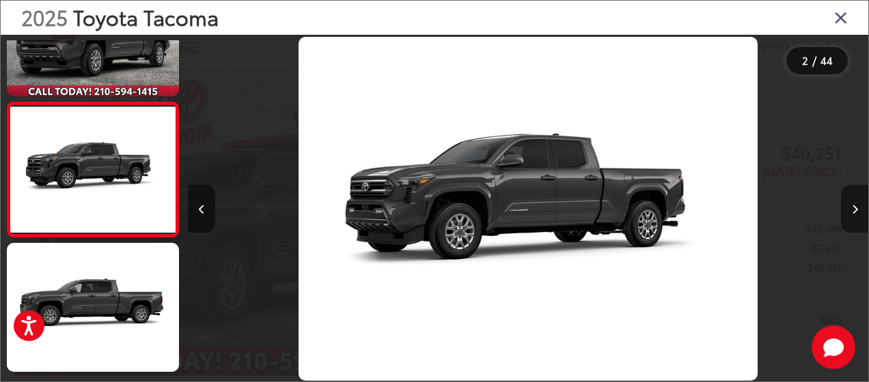
click at [856, 204] on button "Next image" at bounding box center [854, 209] width 27 height 48
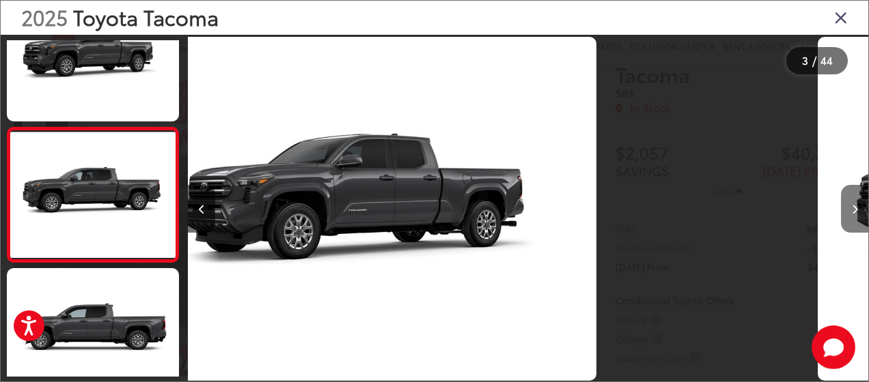
scroll to position [208, 0]
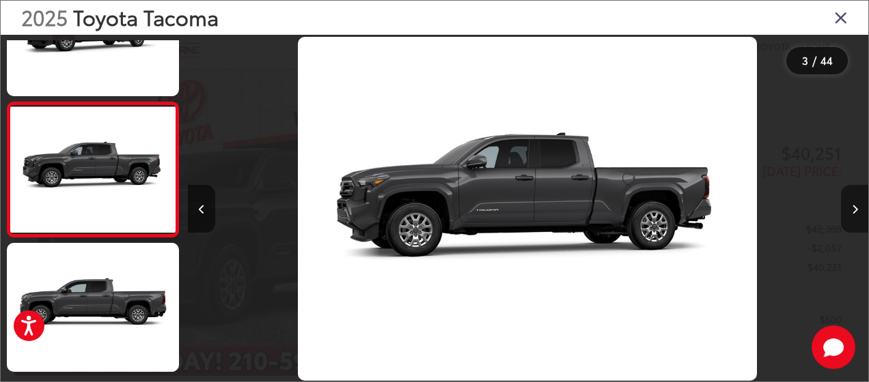
click at [856, 204] on button "Next image" at bounding box center [854, 209] width 27 height 48
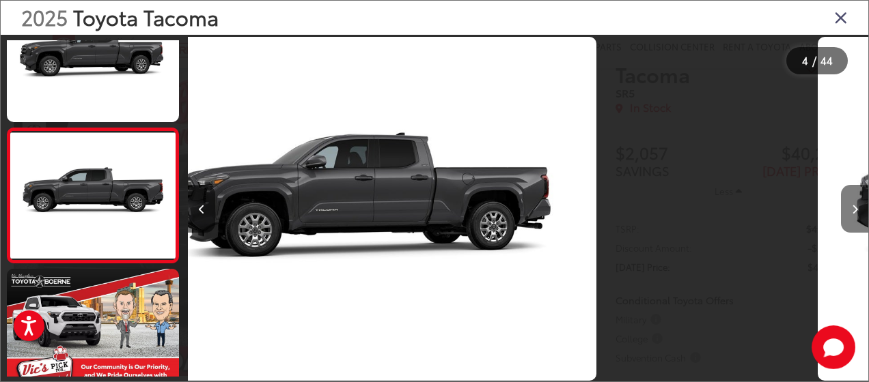
scroll to position [343, 0]
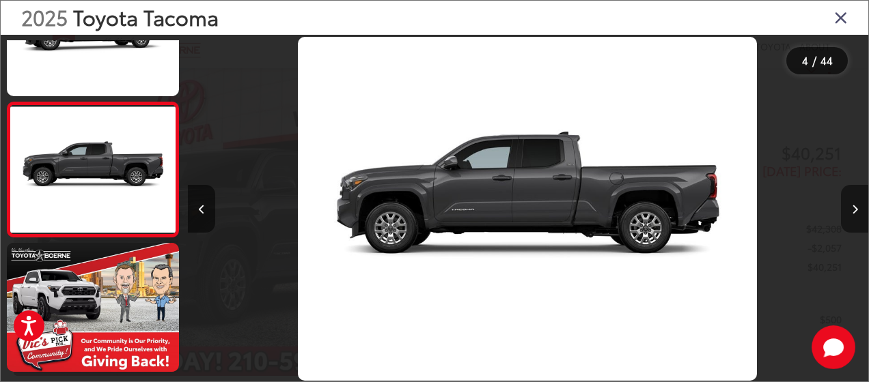
click at [856, 204] on button "Next image" at bounding box center [854, 209] width 27 height 48
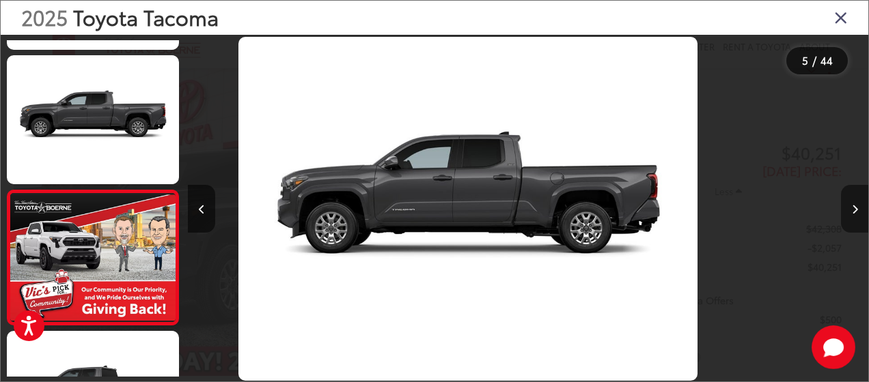
scroll to position [468, 0]
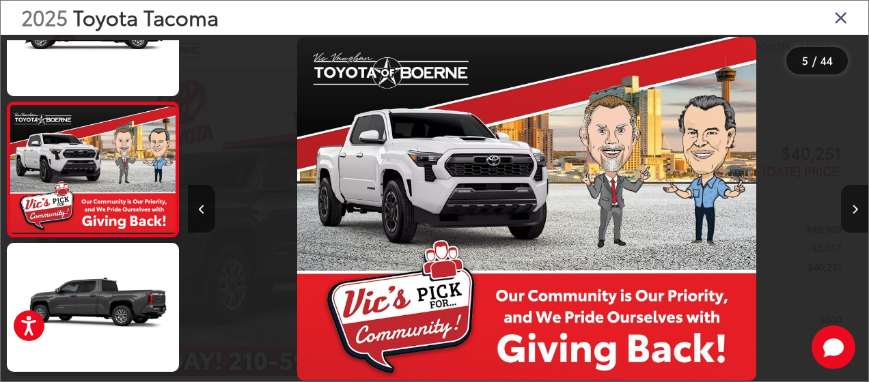
click at [856, 204] on button "Next image" at bounding box center [854, 209] width 27 height 48
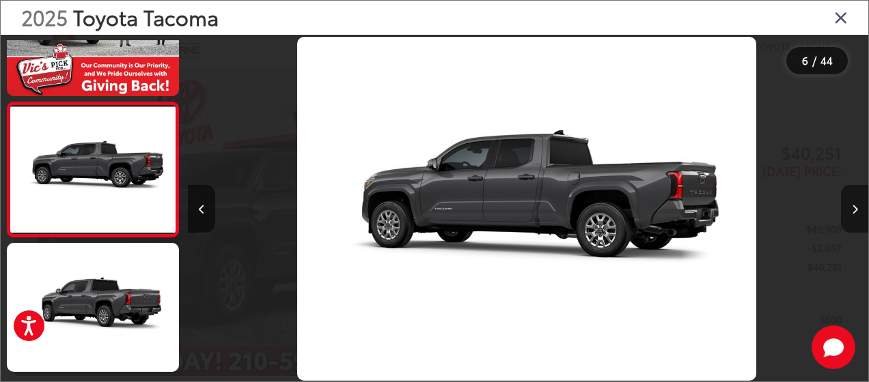
click at [856, 204] on button "Next image" at bounding box center [854, 209] width 27 height 48
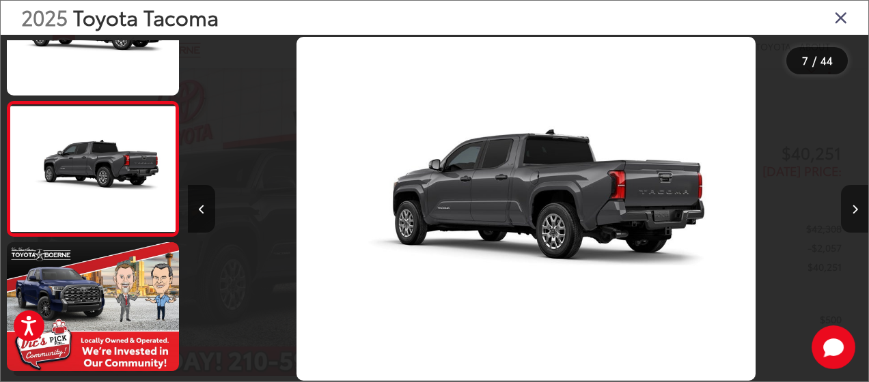
click at [852, 202] on button "Next image" at bounding box center [854, 209] width 27 height 48
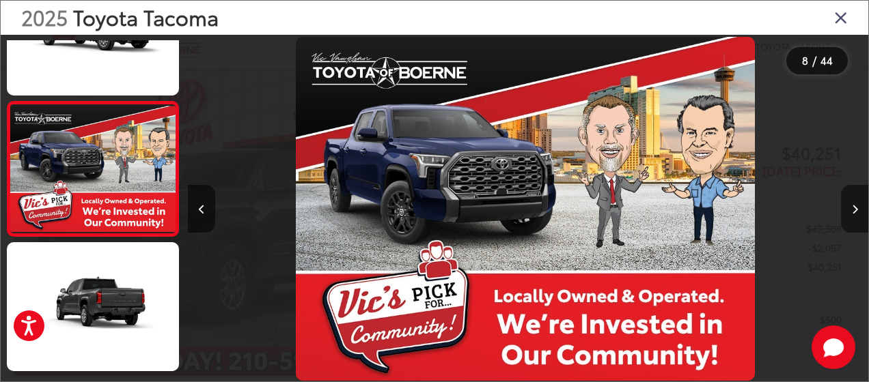
click at [852, 202] on button "Next image" at bounding box center [854, 209] width 27 height 48
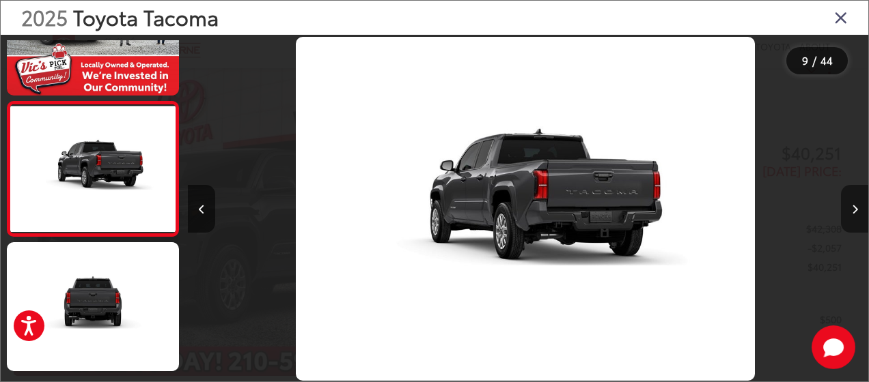
click at [852, 202] on button "Next image" at bounding box center [854, 209] width 27 height 48
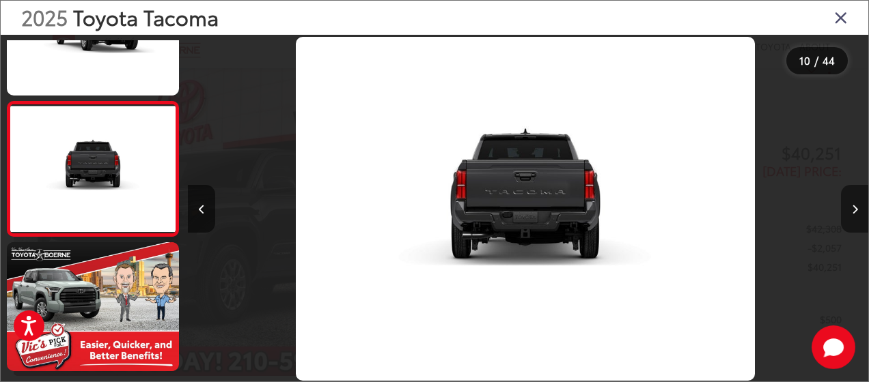
click at [852, 202] on button "Next image" at bounding box center [854, 209] width 27 height 48
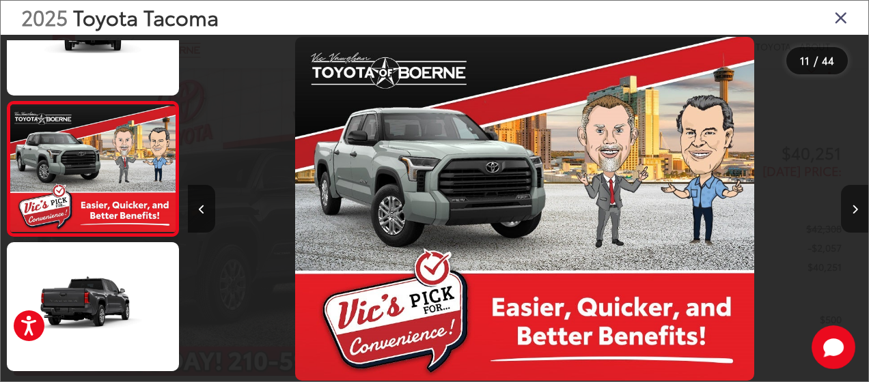
click at [852, 202] on button "Next image" at bounding box center [854, 209] width 27 height 48
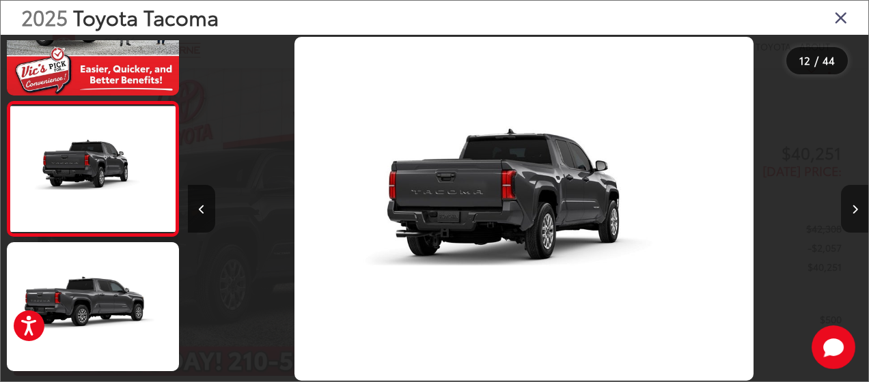
click at [852, 202] on button "Next image" at bounding box center [854, 209] width 27 height 48
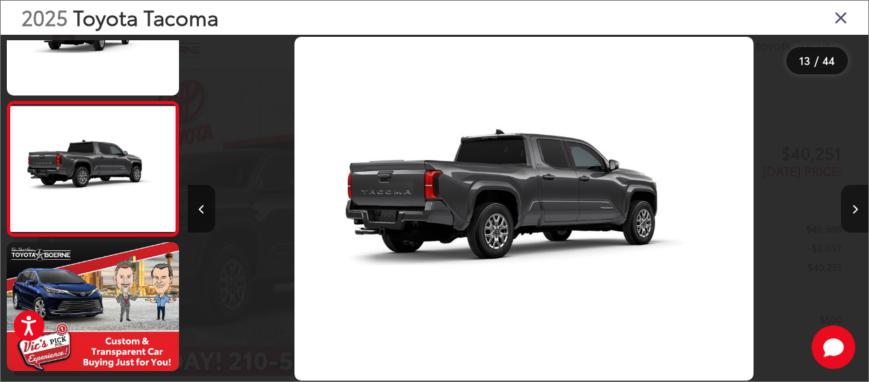
click at [852, 202] on button "Next image" at bounding box center [854, 209] width 27 height 48
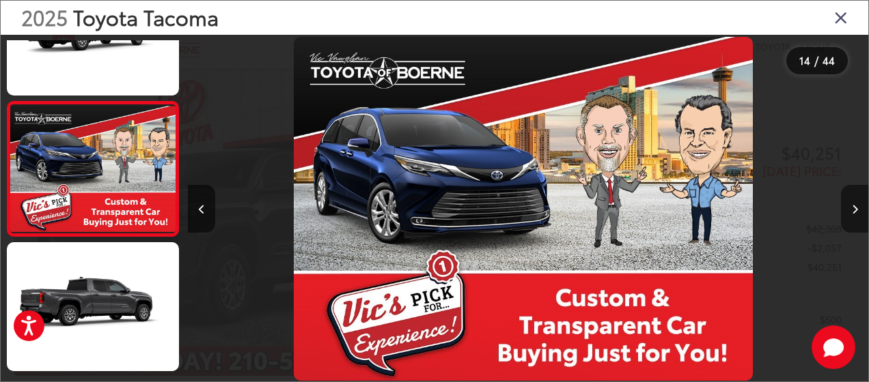
click at [852, 202] on button "Next image" at bounding box center [854, 209] width 27 height 48
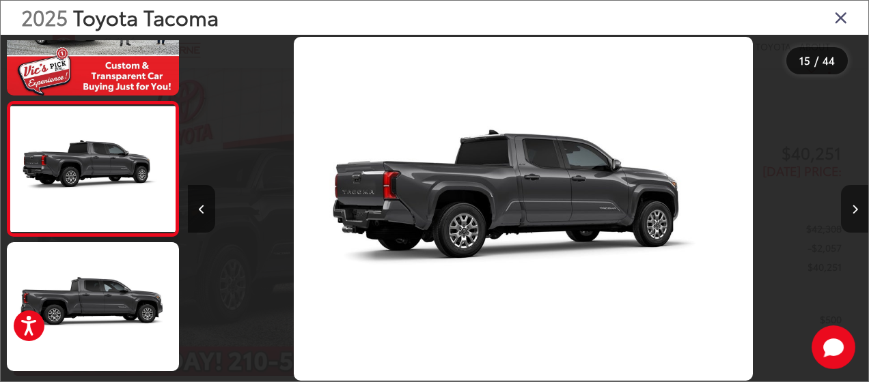
click at [852, 202] on button "Next image" at bounding box center [854, 209] width 27 height 48
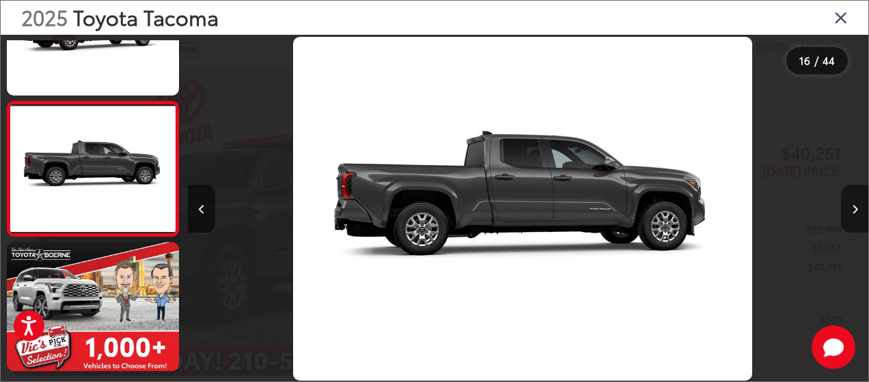
click at [852, 202] on button "Next image" at bounding box center [854, 209] width 27 height 48
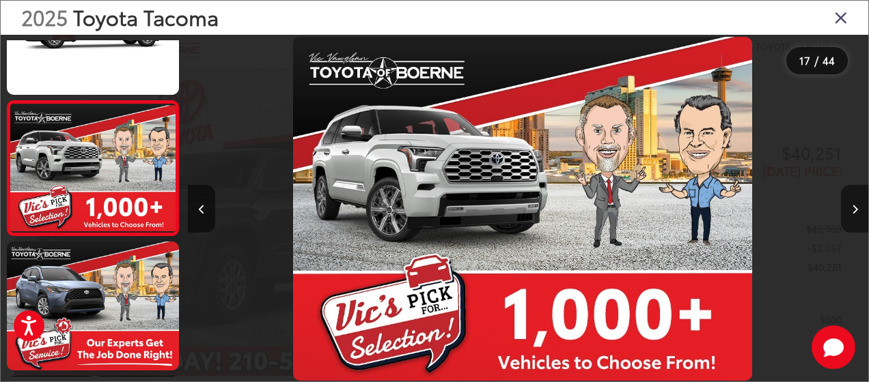
click at [852, 202] on button "Next image" at bounding box center [854, 209] width 27 height 48
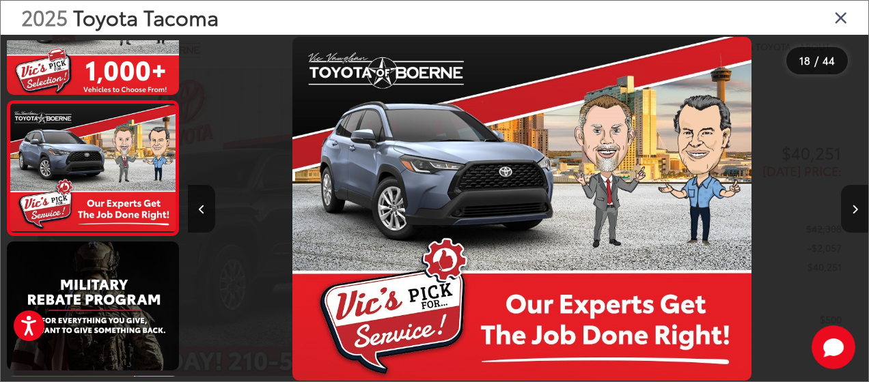
click at [852, 202] on button "Next image" at bounding box center [854, 209] width 27 height 48
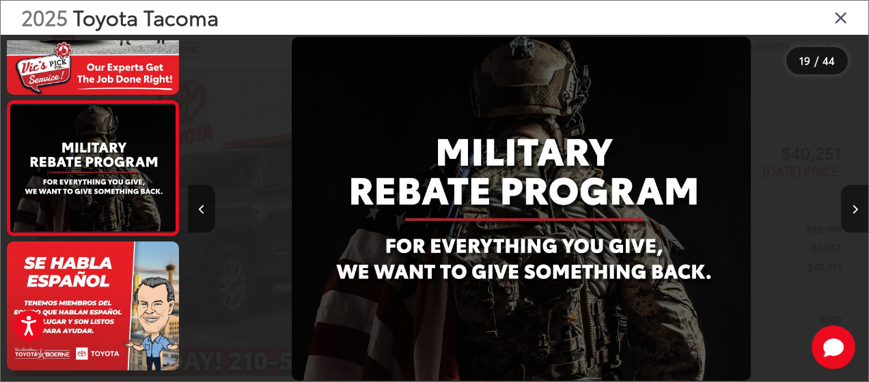
click at [852, 202] on button "Next image" at bounding box center [854, 209] width 27 height 48
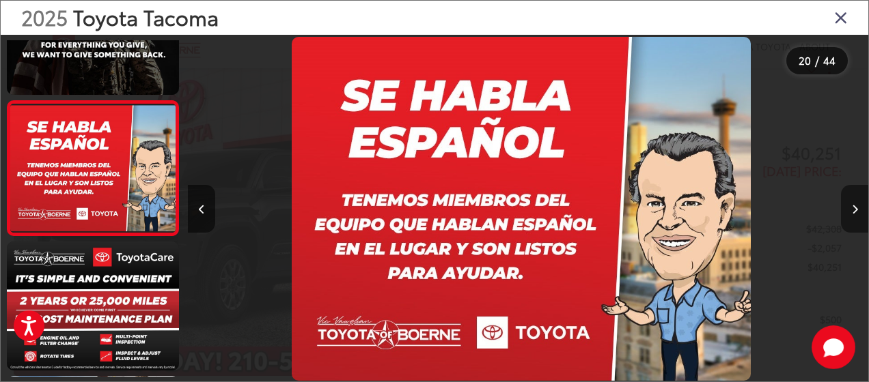
click at [852, 202] on button "Next image" at bounding box center [854, 209] width 27 height 48
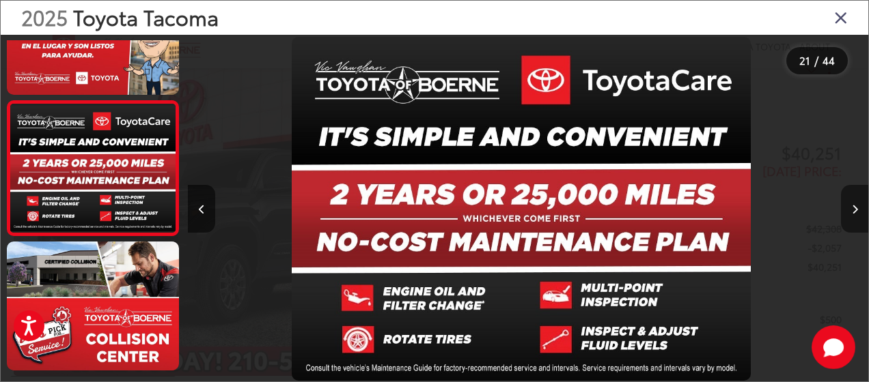
click at [852, 202] on button "Next image" at bounding box center [854, 209] width 27 height 48
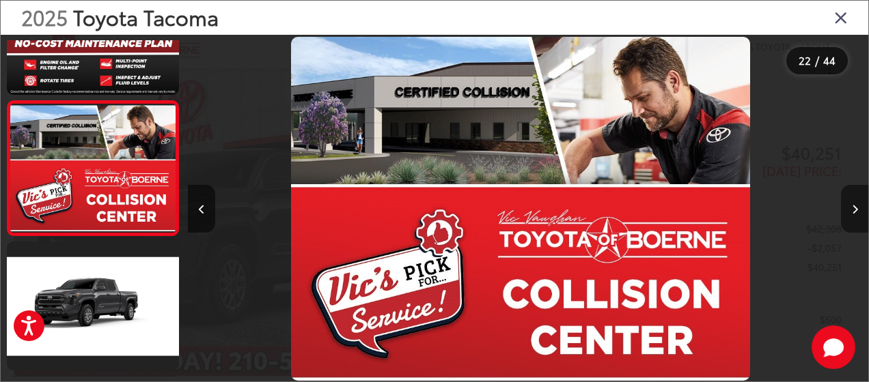
click at [852, 202] on button "Next image" at bounding box center [854, 209] width 27 height 48
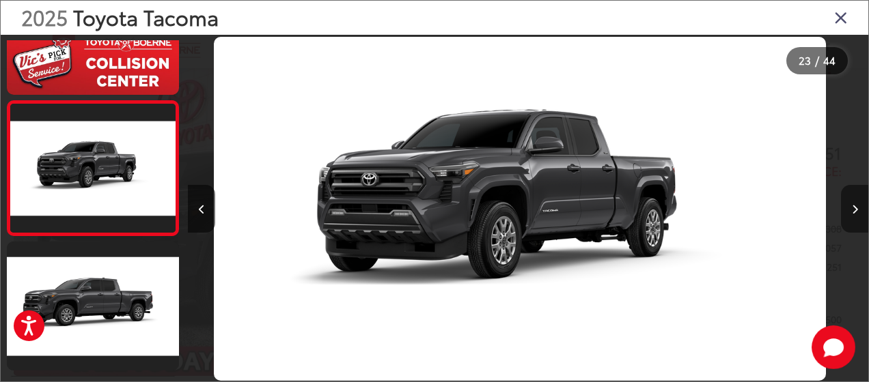
click at [852, 202] on button "Next image" at bounding box center [854, 209] width 27 height 48
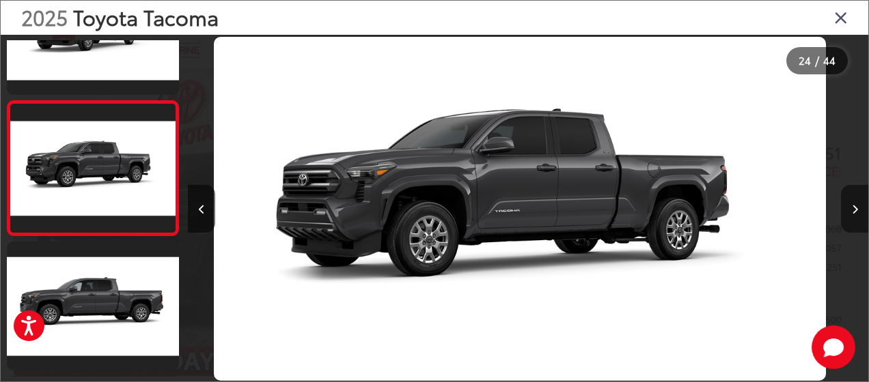
click at [852, 202] on button "Next image" at bounding box center [854, 209] width 27 height 48
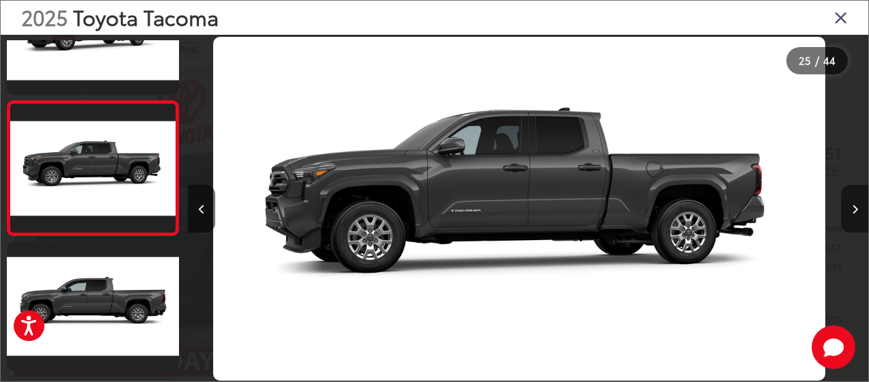
click at [852, 202] on button "Next image" at bounding box center [854, 209] width 27 height 48
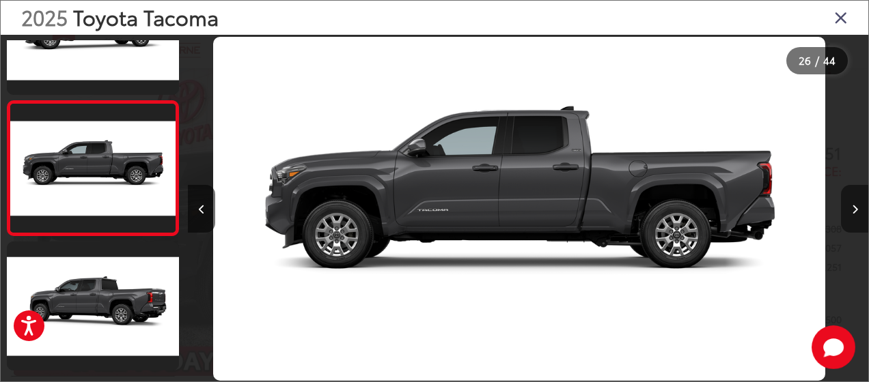
click at [852, 202] on button "Next image" at bounding box center [854, 209] width 27 height 48
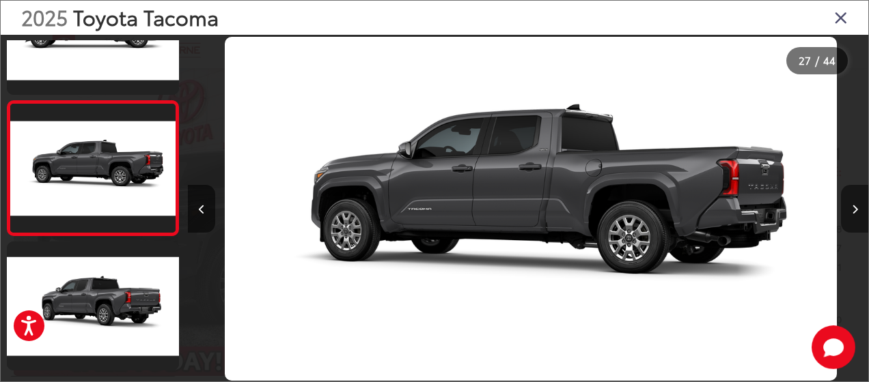
click at [852, 202] on button "Next image" at bounding box center [854, 209] width 27 height 48
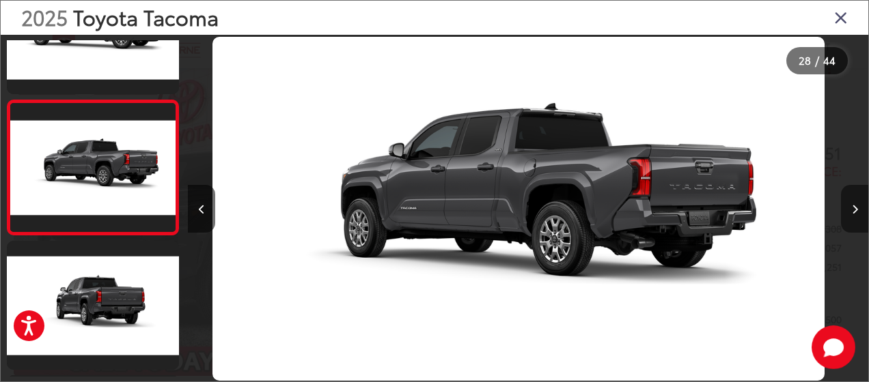
click at [852, 202] on button "Next image" at bounding box center [854, 209] width 27 height 48
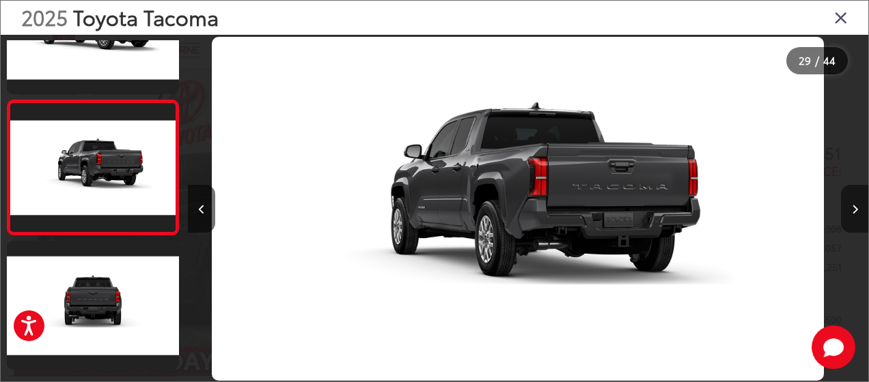
click at [852, 202] on button "Next image" at bounding box center [854, 209] width 27 height 48
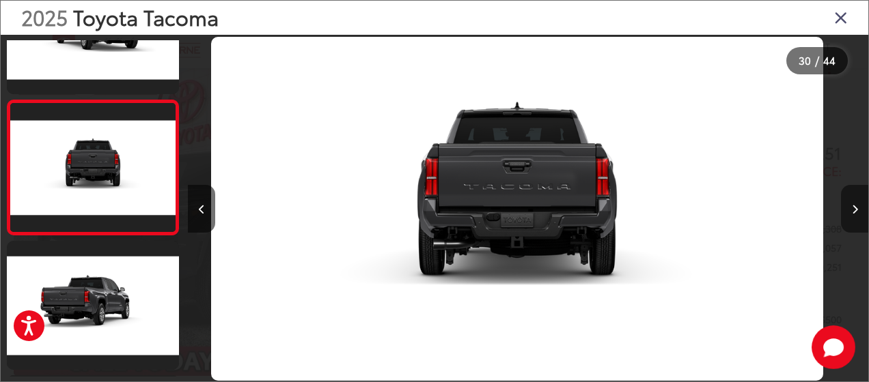
click at [852, 202] on button "Next image" at bounding box center [854, 209] width 27 height 48
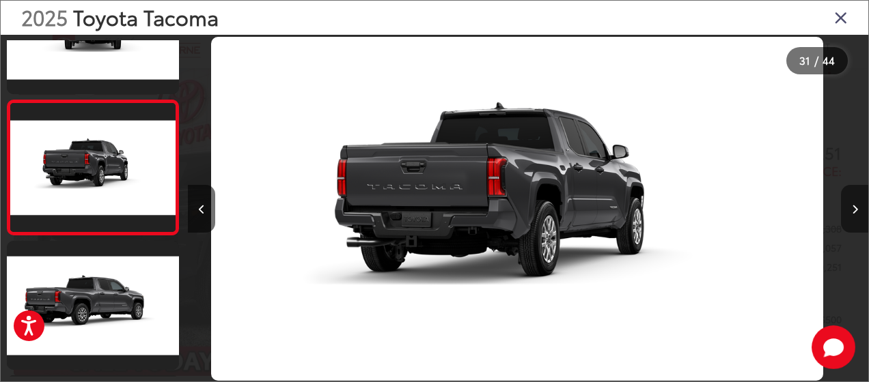
click at [852, 202] on button "Next image" at bounding box center [854, 209] width 27 height 48
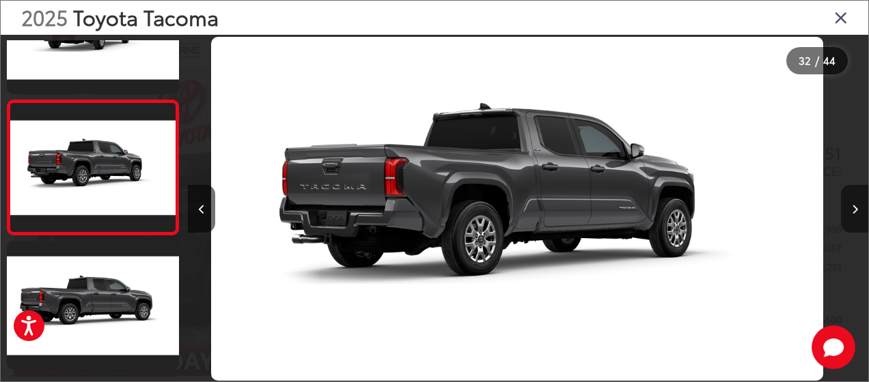
click at [852, 202] on button "Next image" at bounding box center [854, 209] width 27 height 48
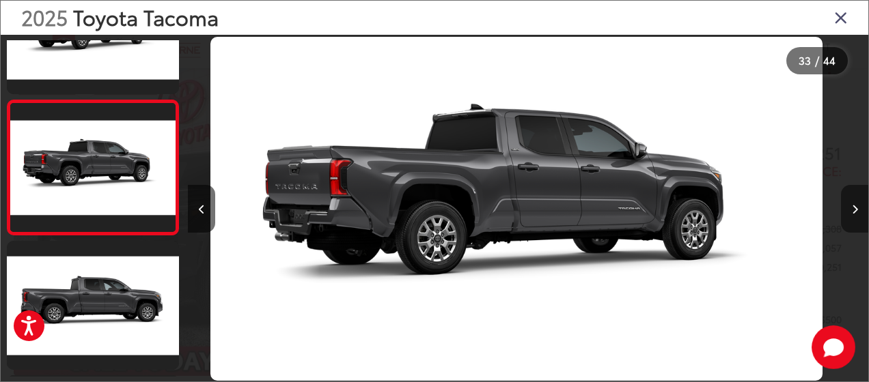
click at [852, 202] on button "Next image" at bounding box center [854, 209] width 27 height 48
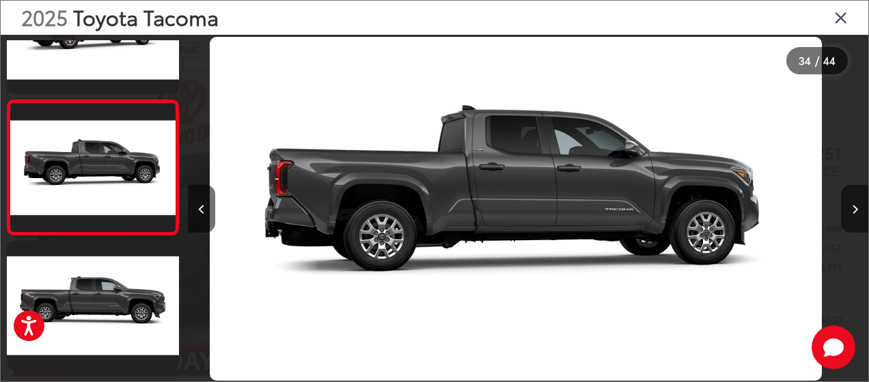
click at [852, 202] on button "Next image" at bounding box center [854, 209] width 27 height 48
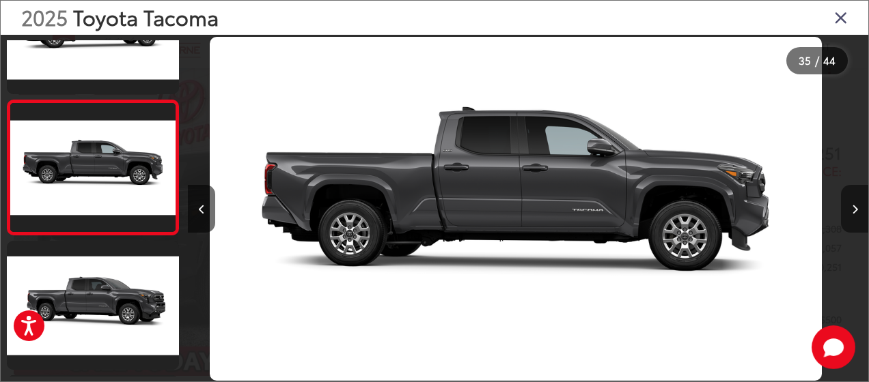
click at [852, 202] on button "Next image" at bounding box center [854, 209] width 27 height 48
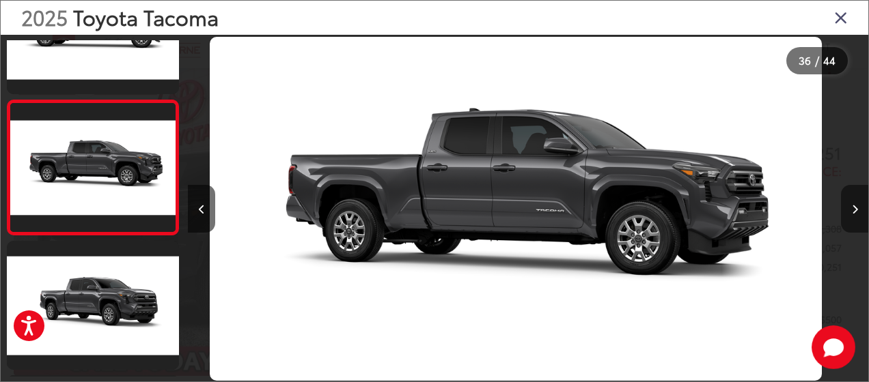
click at [852, 202] on button "Next image" at bounding box center [854, 209] width 27 height 48
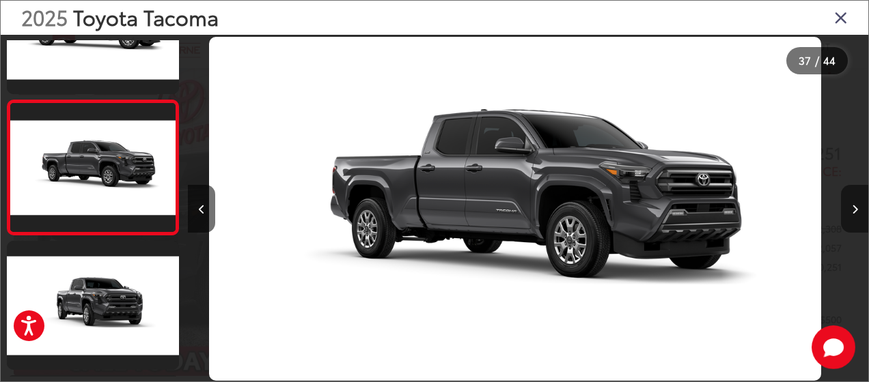
click at [852, 202] on button "Next image" at bounding box center [854, 209] width 27 height 48
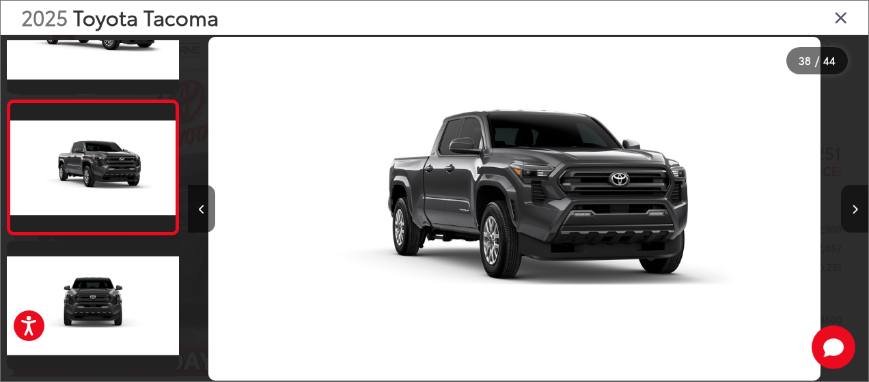
click at [852, 202] on button "Next image" at bounding box center [854, 209] width 27 height 48
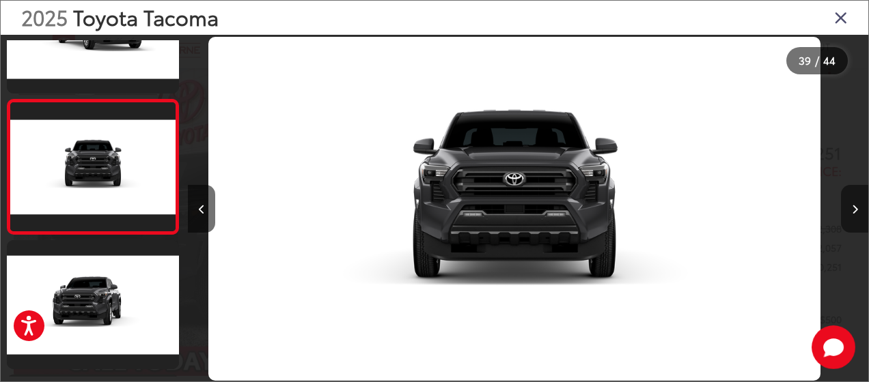
click at [852, 202] on button "Next image" at bounding box center [854, 209] width 27 height 48
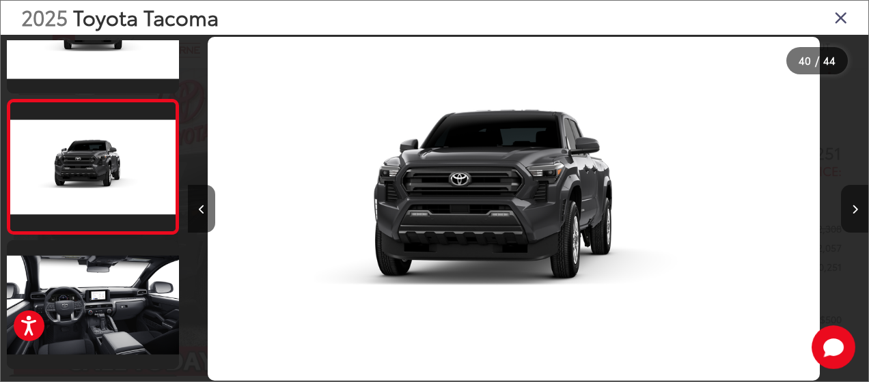
click at [852, 202] on button "Next image" at bounding box center [854, 209] width 27 height 48
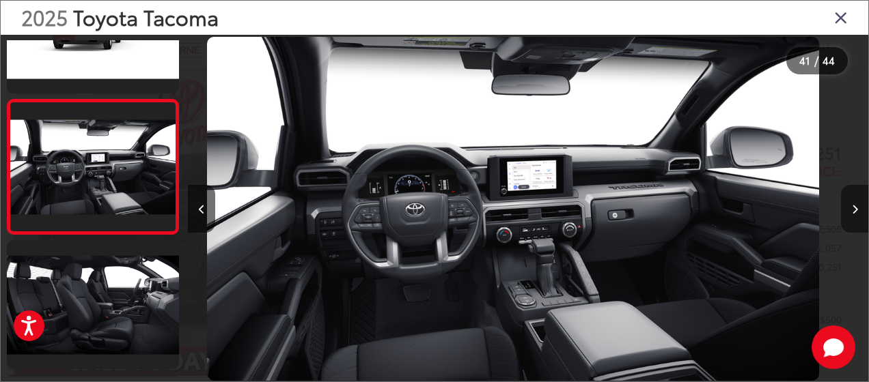
click at [858, 206] on button "Next image" at bounding box center [854, 209] width 27 height 48
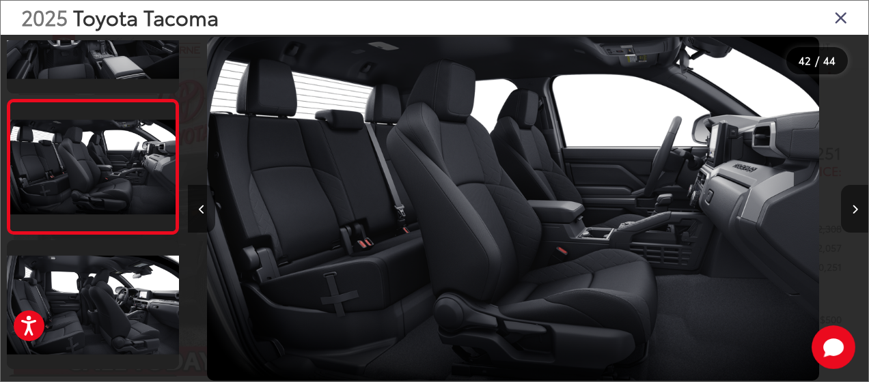
click at [858, 206] on button "Next image" at bounding box center [854, 209] width 27 height 48
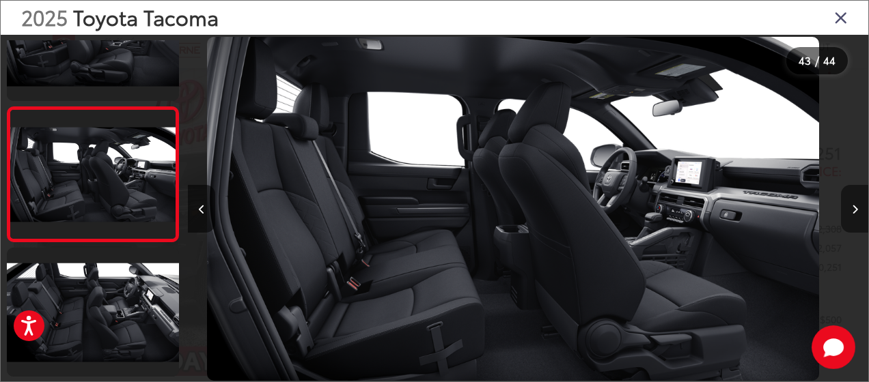
click at [858, 206] on button "Next image" at bounding box center [854, 209] width 27 height 48
